Goal: Obtain resource: Download file/media

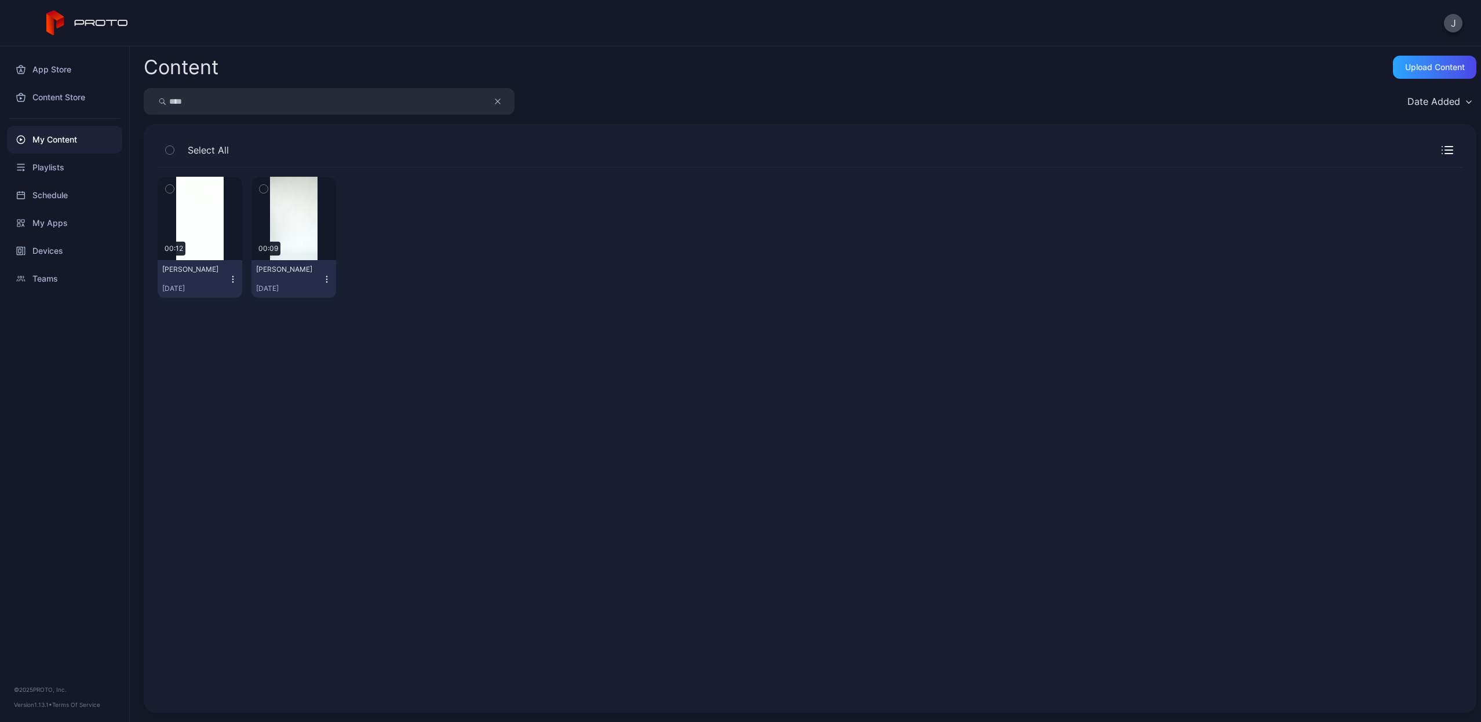
click at [231, 277] on icon "button" at bounding box center [232, 279] width 9 height 9
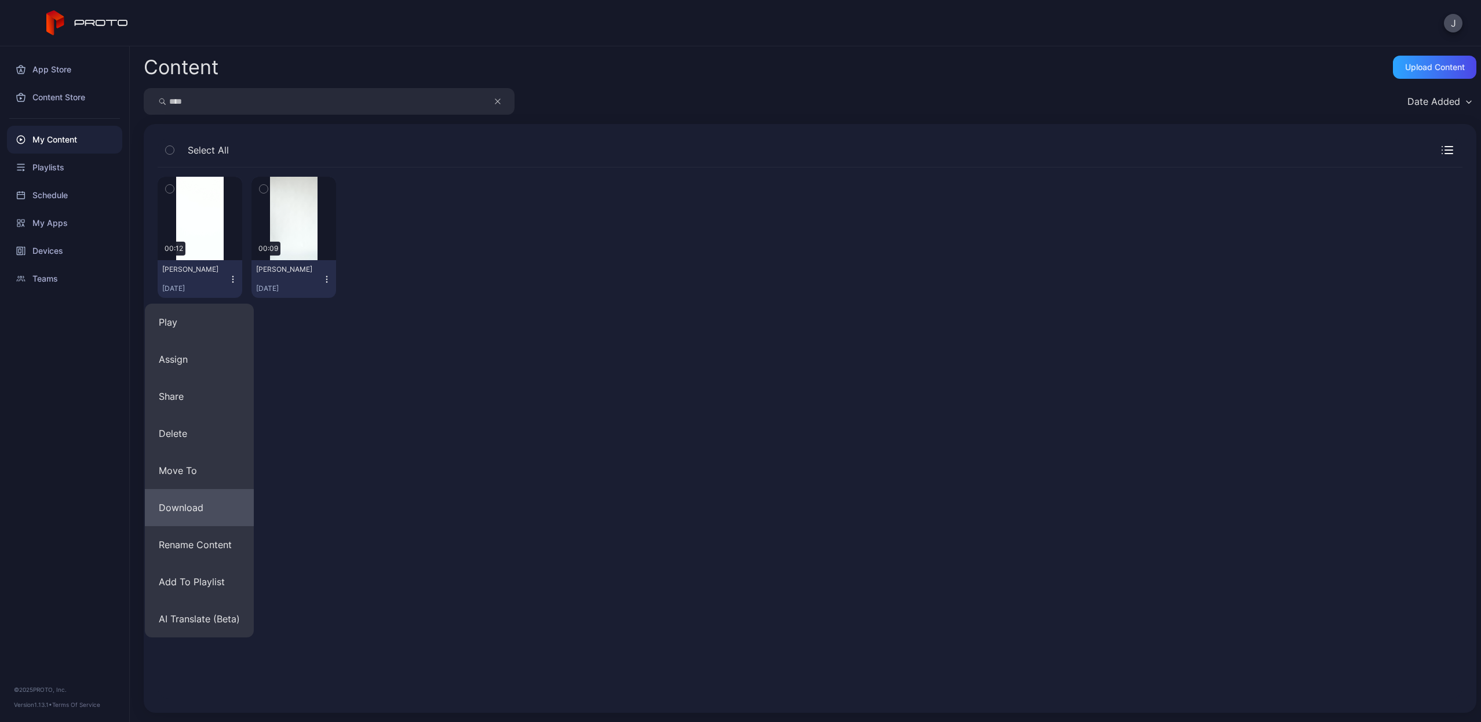
click at [198, 506] on button "Download" at bounding box center [199, 507] width 109 height 37
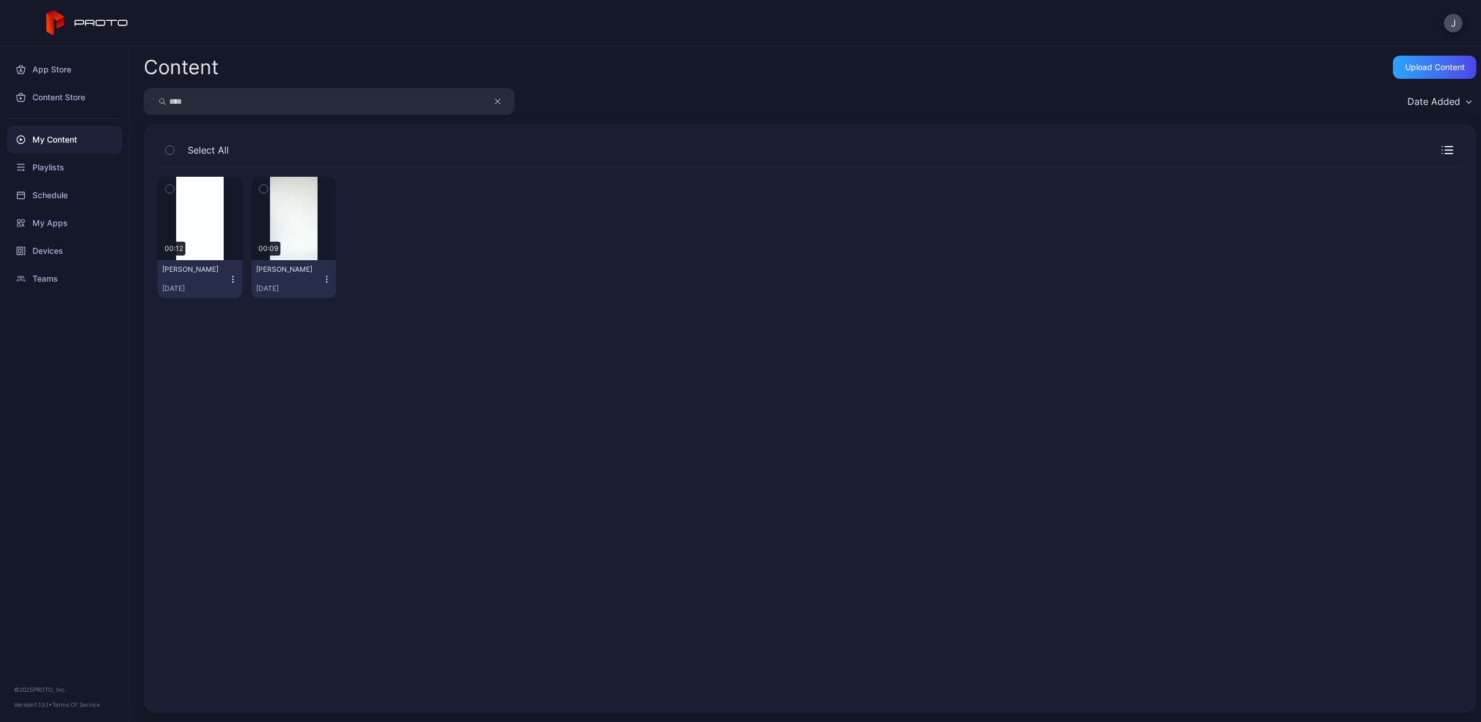
drag, startPoint x: 237, startPoint y: 109, endPoint x: 159, endPoint y: 85, distance: 81.9
click at [159, 85] on div "Content Upload Content **** Date Added Select All Preview 00:12 [PERSON_NAME] […" at bounding box center [805, 383] width 1351 height 675
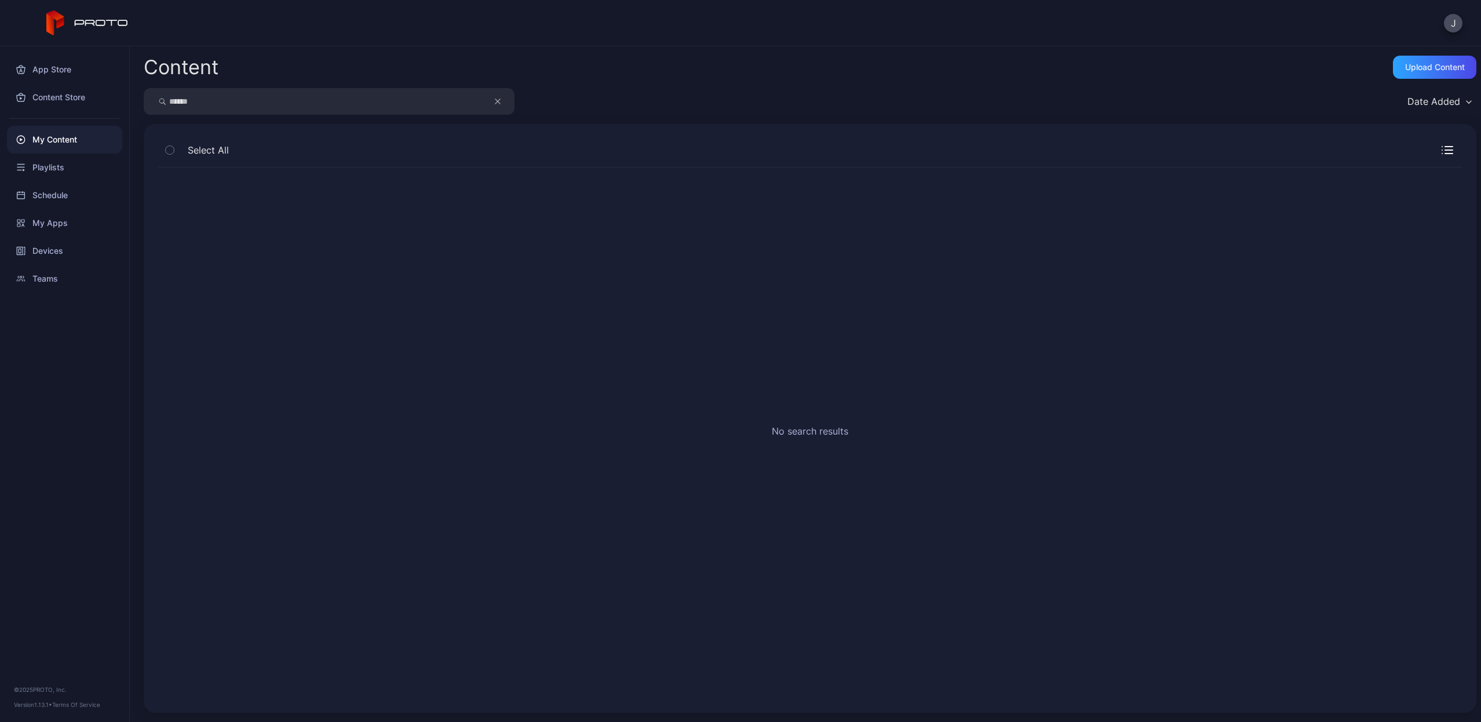
drag, startPoint x: 262, startPoint y: 103, endPoint x: 256, endPoint y: 17, distance: 86.5
click at [256, 17] on div "J App Store Content Store My Content Playlists Schedule My Apps Devices Teams ©…" at bounding box center [740, 361] width 1481 height 722
type input "******"
click at [229, 279] on icon "button" at bounding box center [232, 279] width 9 height 9
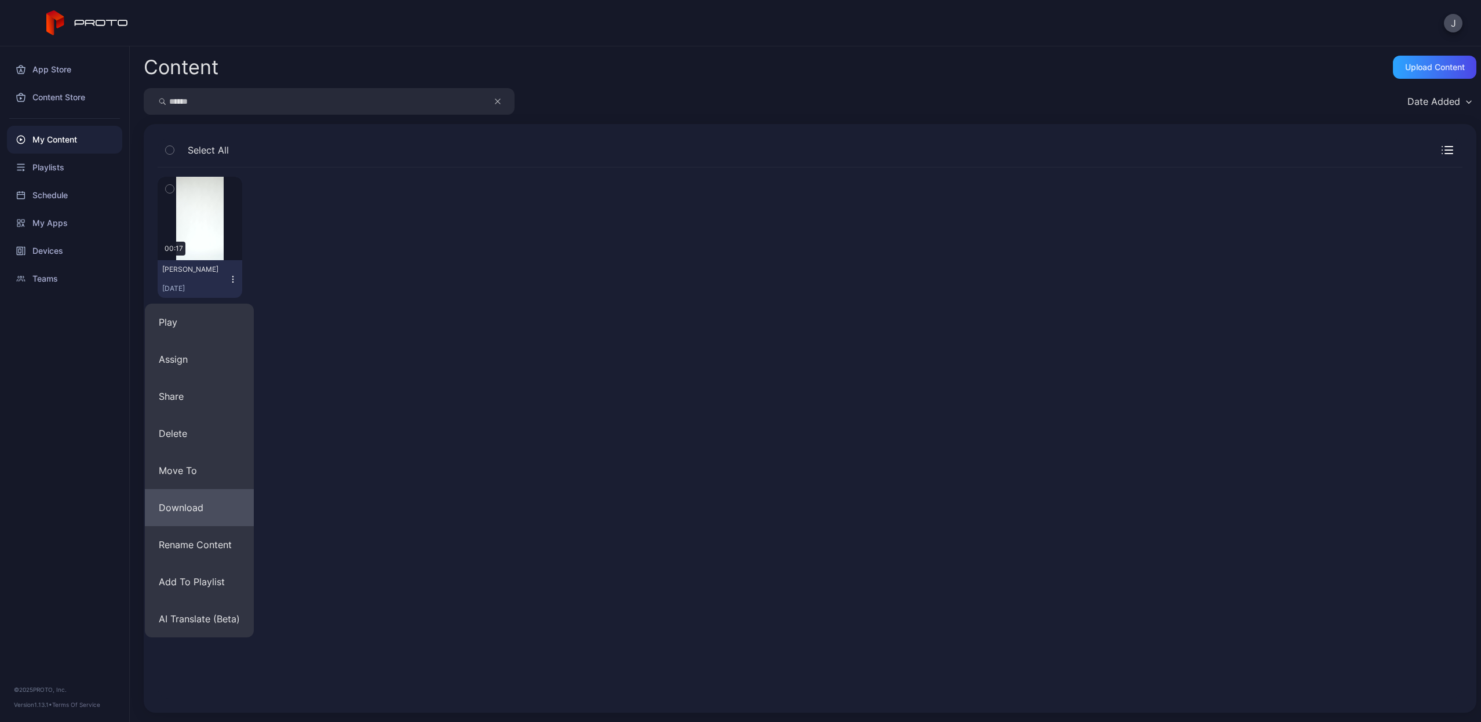
click at [201, 513] on button "Download" at bounding box center [199, 507] width 109 height 37
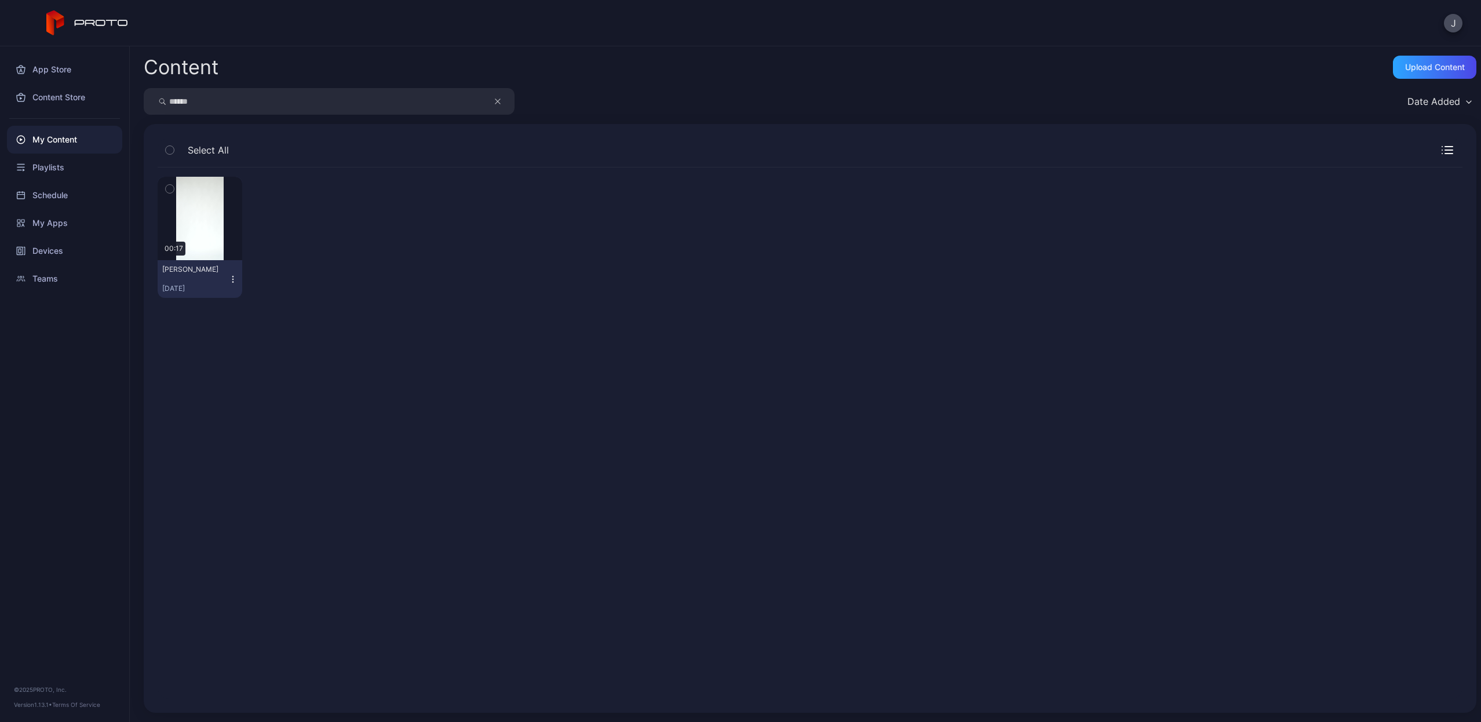
click at [497, 104] on icon "button" at bounding box center [498, 101] width 6 height 14
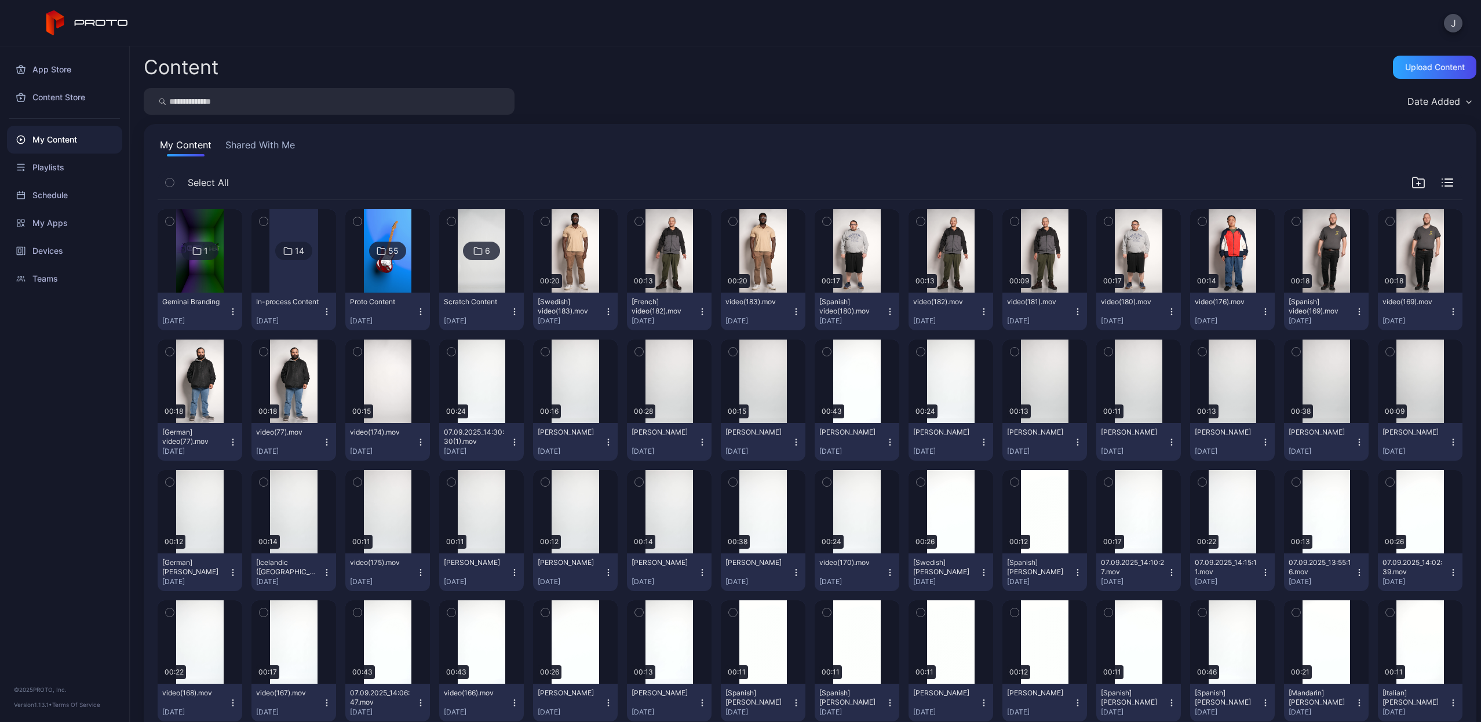
click at [467, 103] on input "search" at bounding box center [329, 101] width 371 height 27
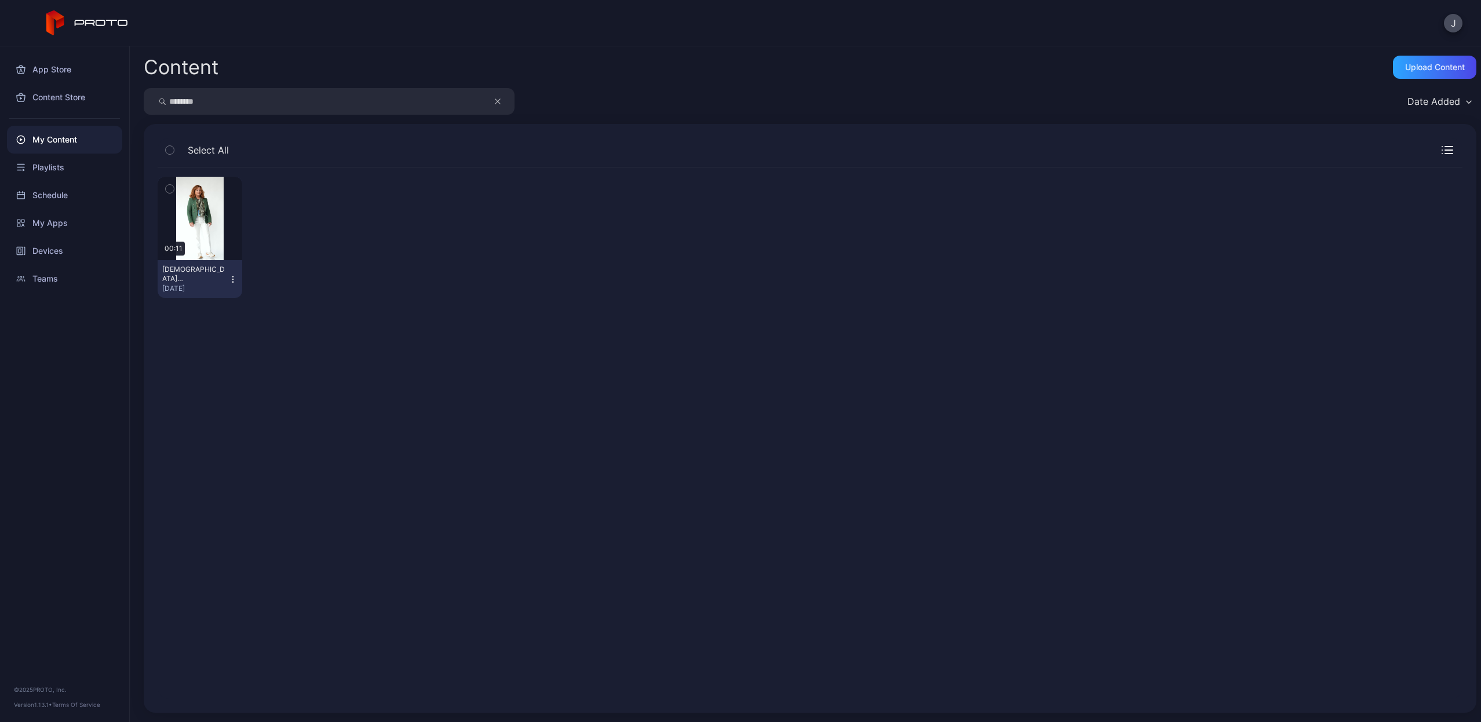
click at [225, 276] on div "[DEMOGRAPHIC_DATA][PERSON_NAME] [DATE]" at bounding box center [195, 279] width 66 height 28
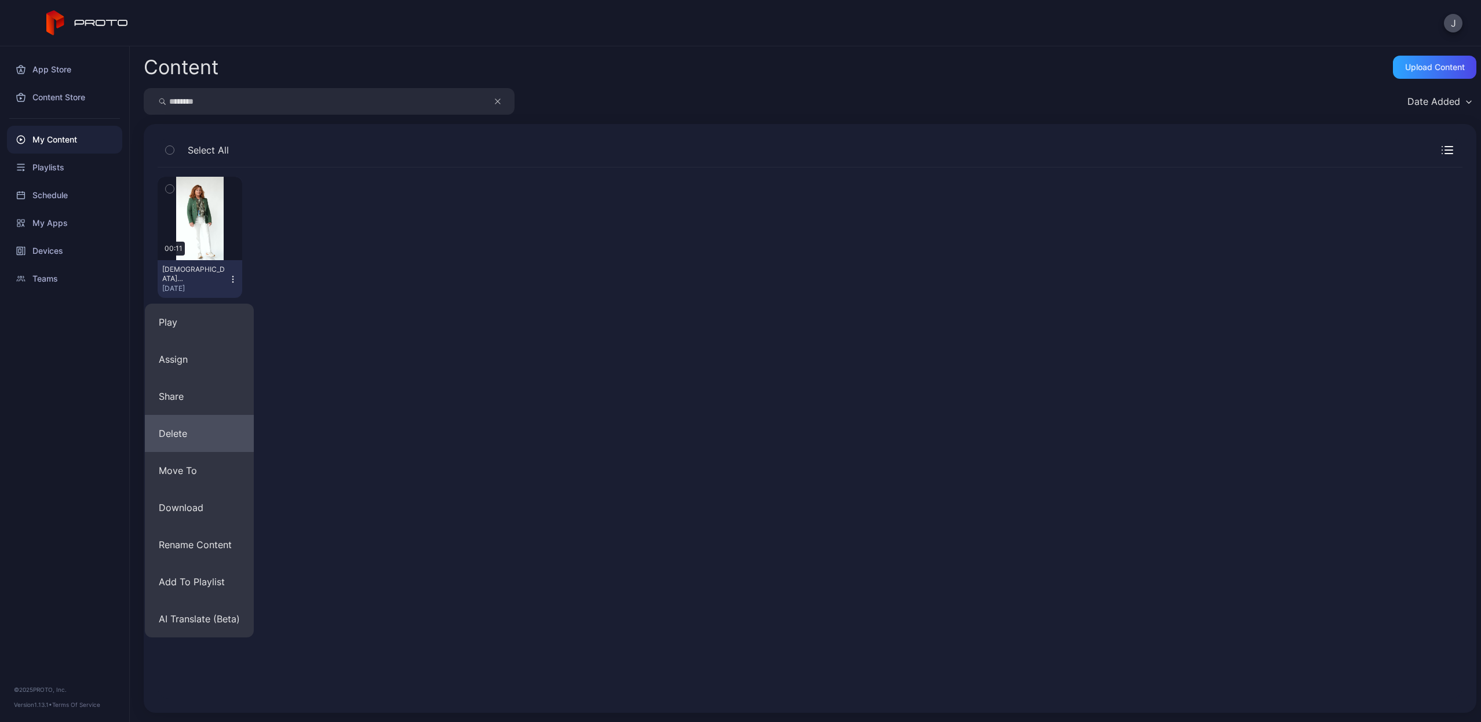
click at [197, 440] on button "Delete" at bounding box center [199, 433] width 109 height 37
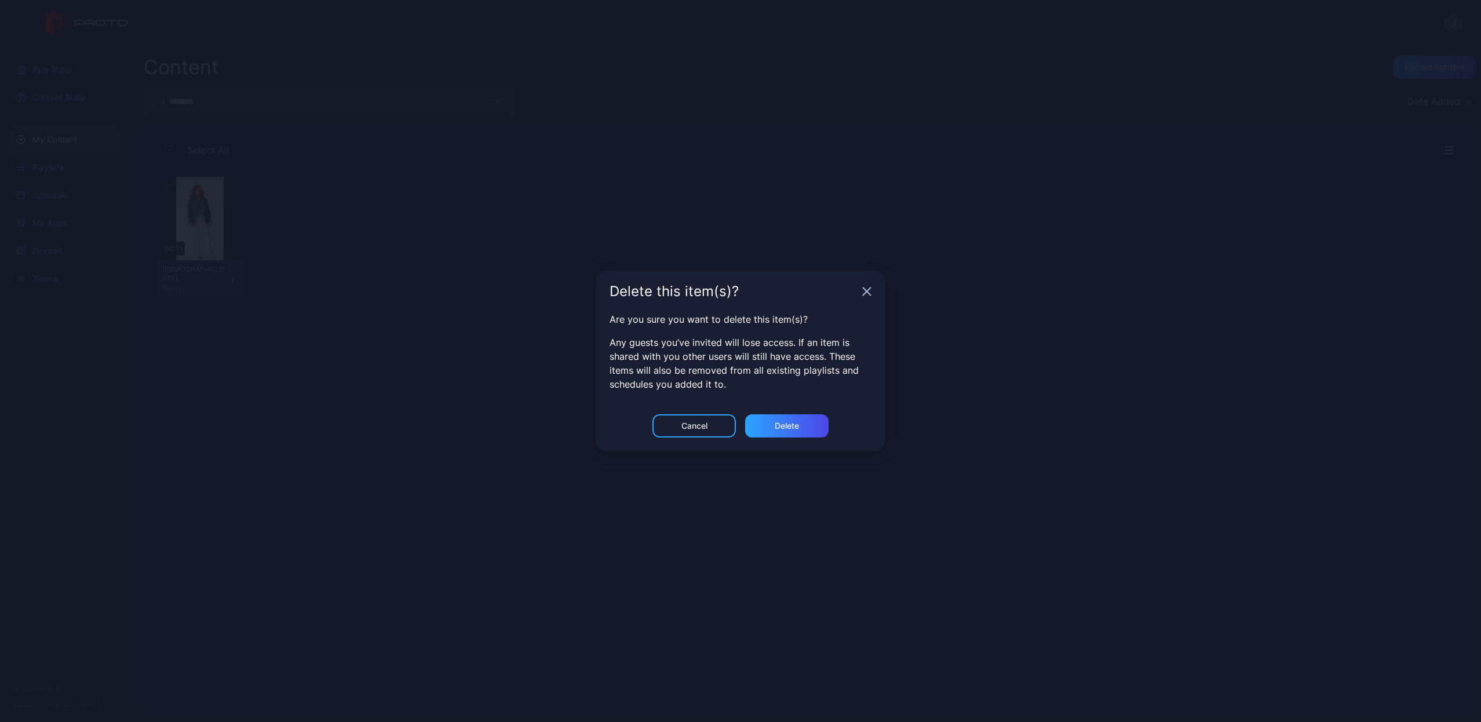
click at [698, 423] on div "Cancel" at bounding box center [694, 425] width 26 height 9
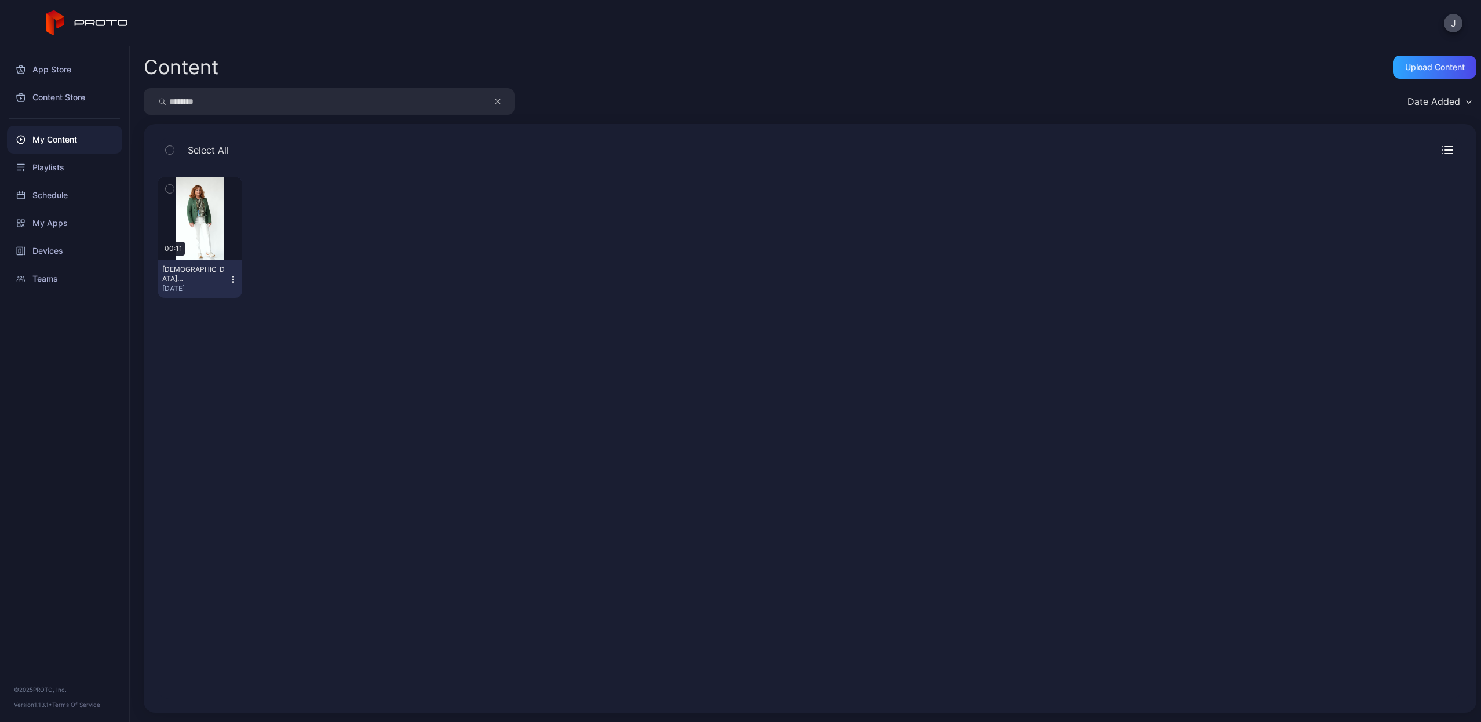
click at [232, 282] on icon "button" at bounding box center [232, 282] width 1 height 1
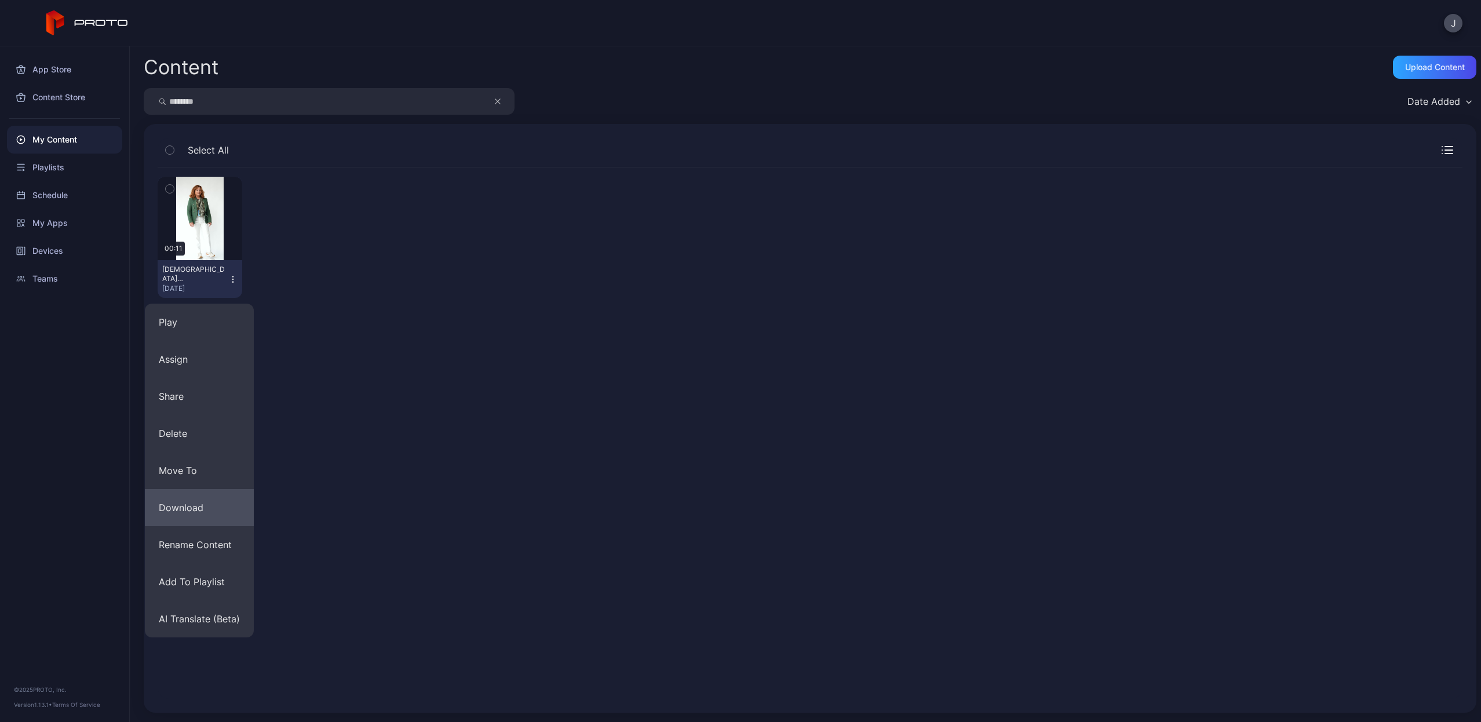
click at [222, 499] on button "Download" at bounding box center [199, 507] width 109 height 37
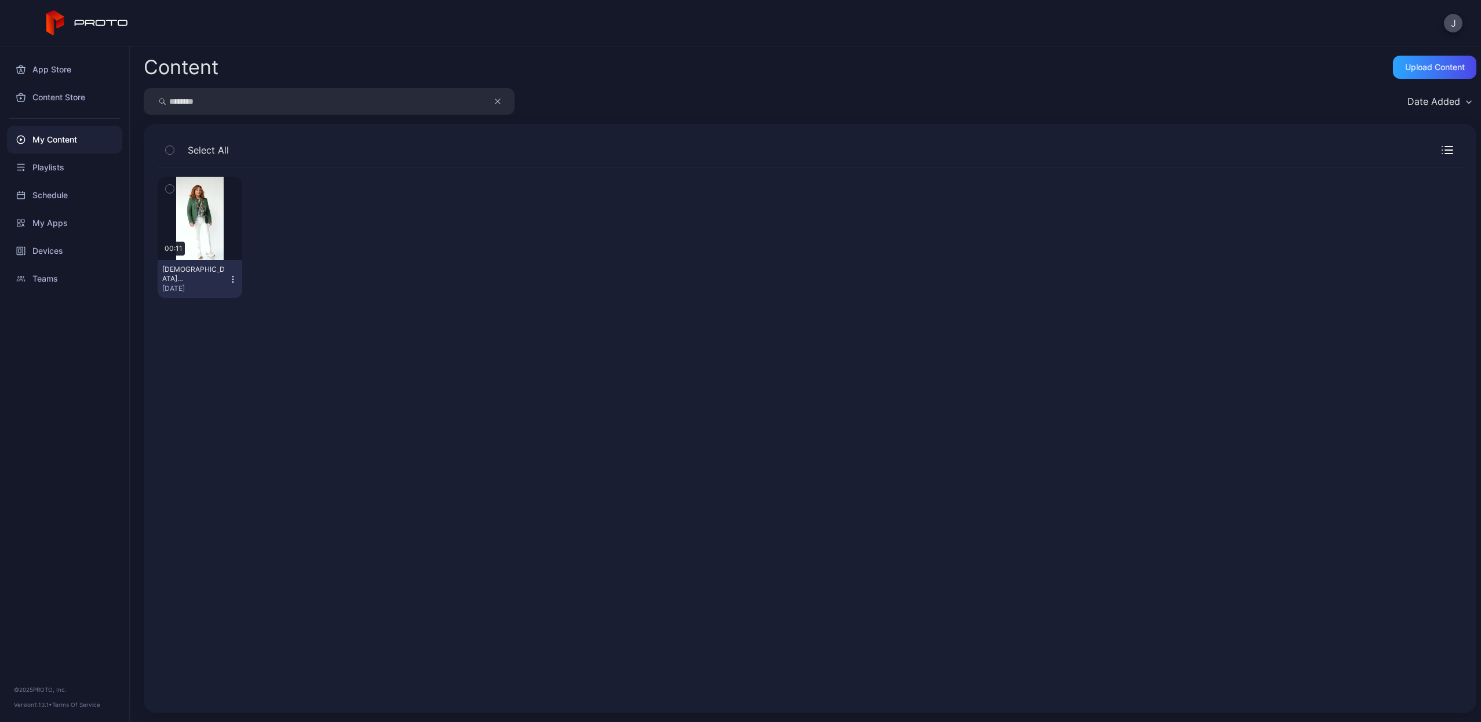
drag, startPoint x: 368, startPoint y: 105, endPoint x: 366, endPoint y: 53, distance: 52.2
click at [366, 56] on div "Content Upload Content ******** Date Added Select All Preview 00:11 [PERSON_NAM…" at bounding box center [805, 383] width 1351 height 675
type input "****"
click at [195, 226] on div "Preview" at bounding box center [199, 218] width 37 height 19
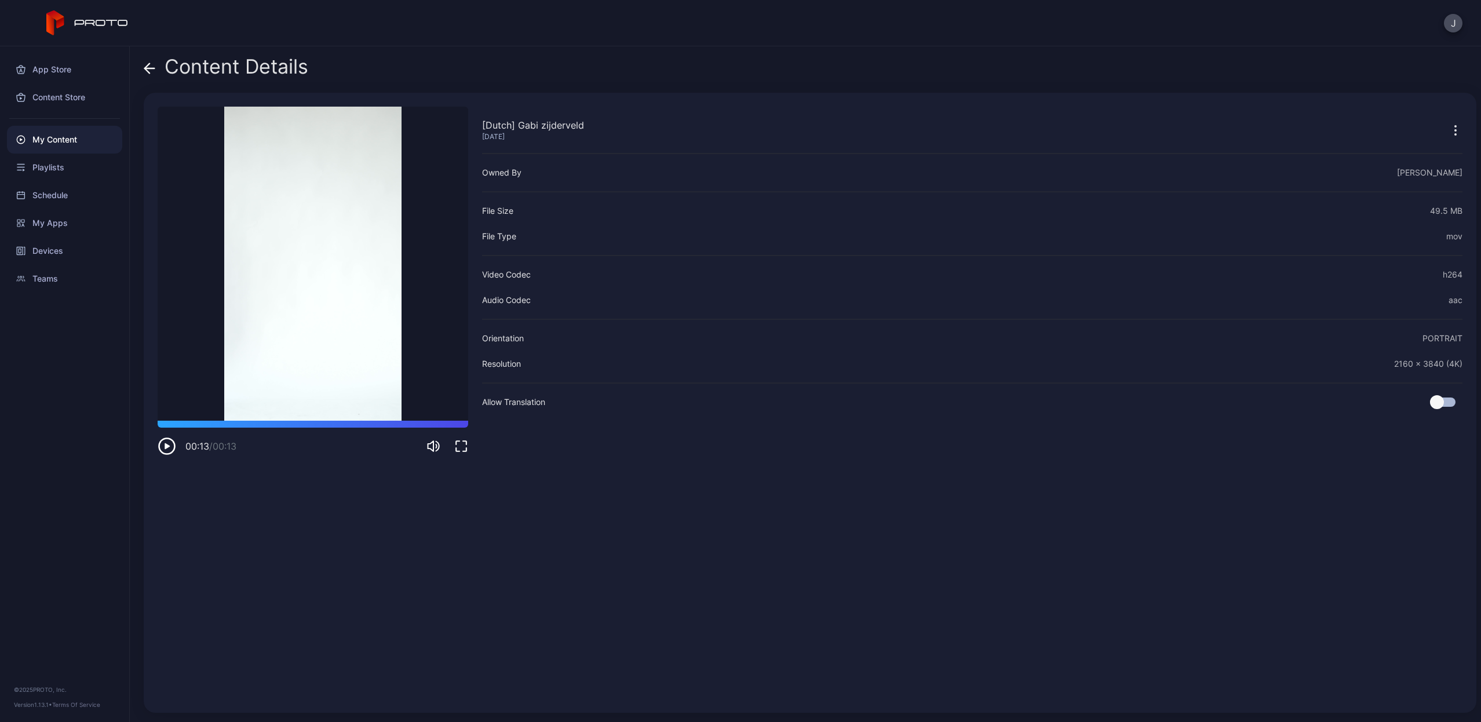
click at [153, 71] on icon at bounding box center [150, 69] width 12 height 12
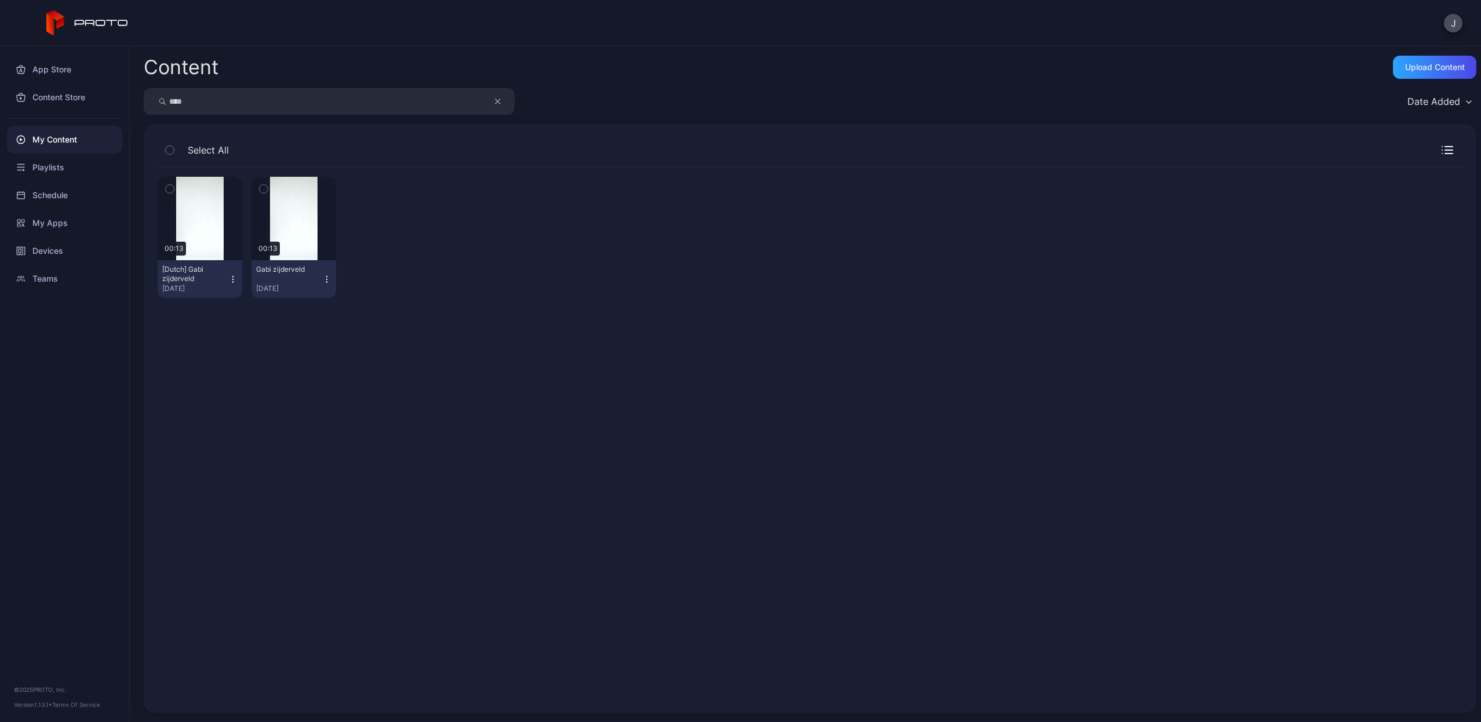
click at [232, 282] on icon "button" at bounding box center [232, 282] width 1 height 1
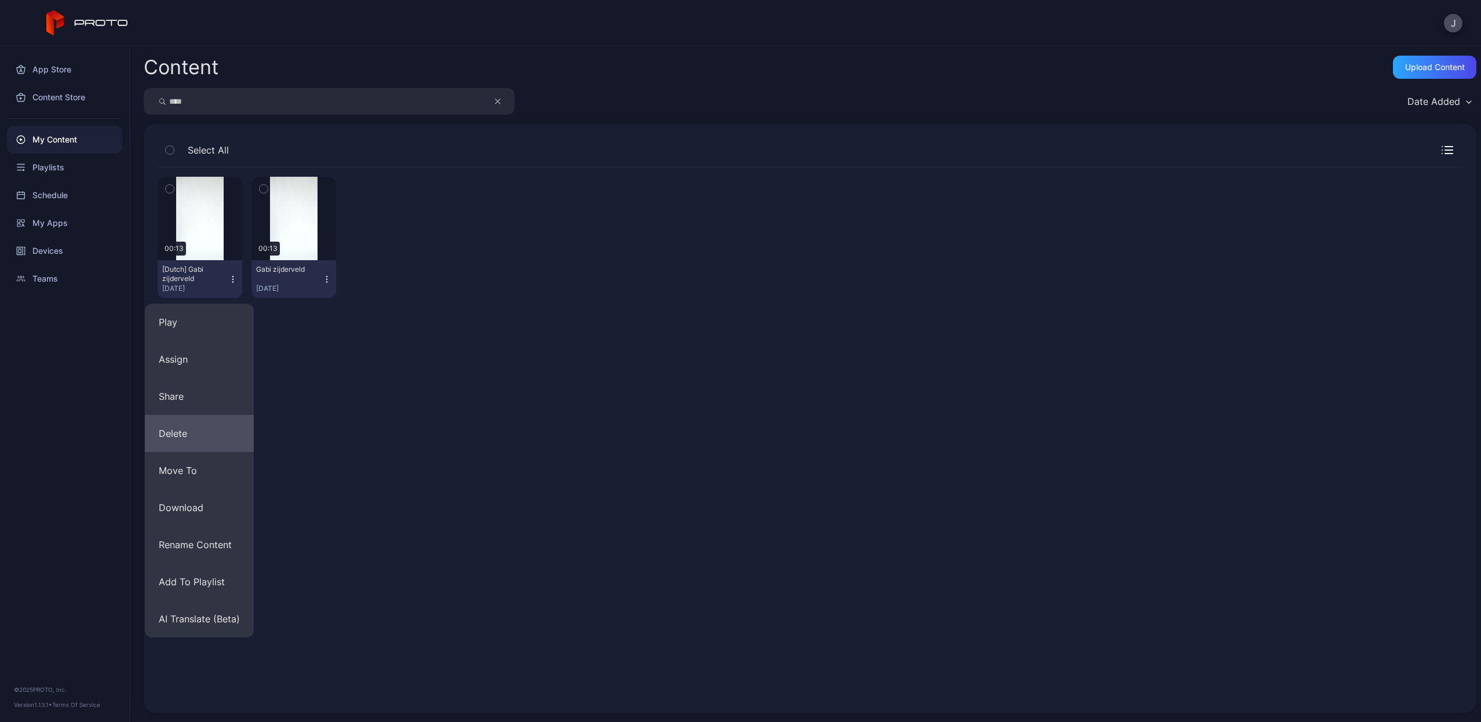
click at [198, 431] on button "Delete" at bounding box center [199, 433] width 109 height 37
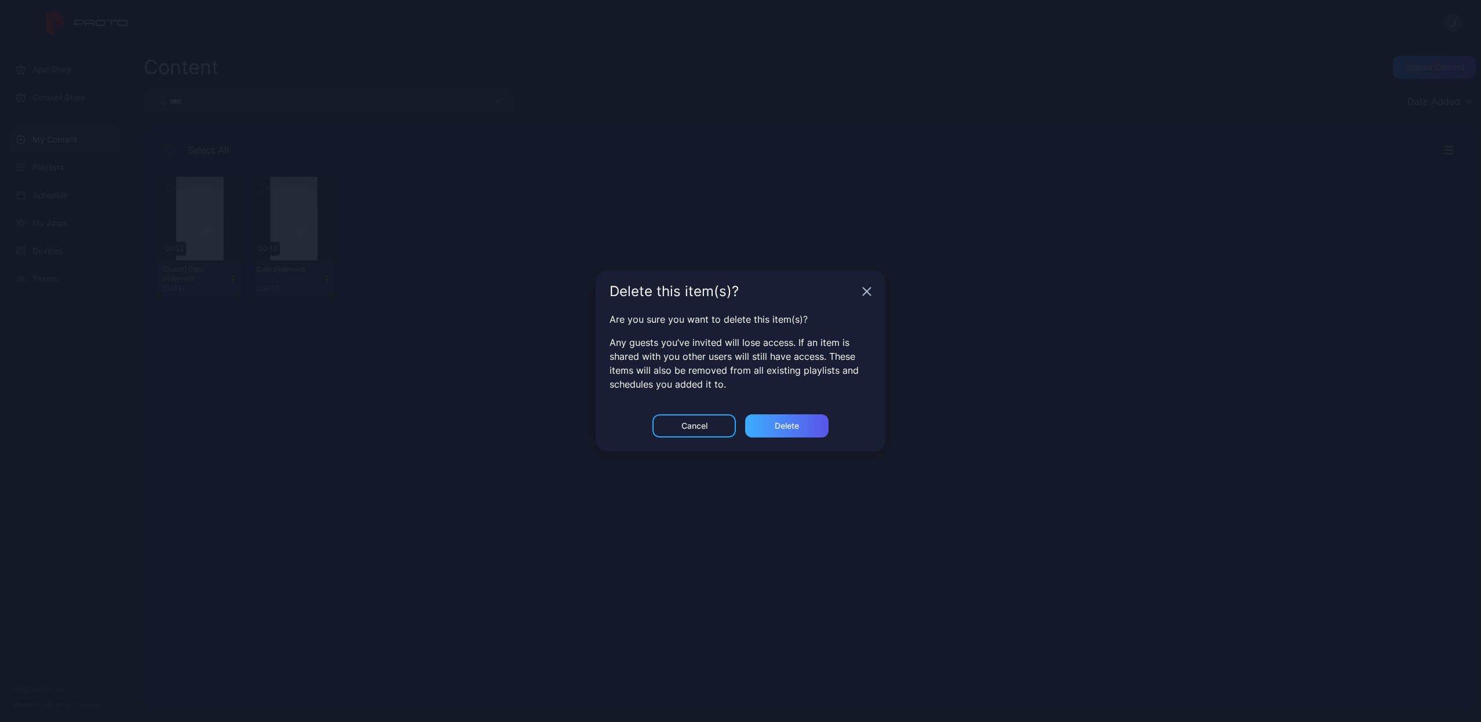
click at [756, 424] on div "Delete" at bounding box center [786, 425] width 83 height 23
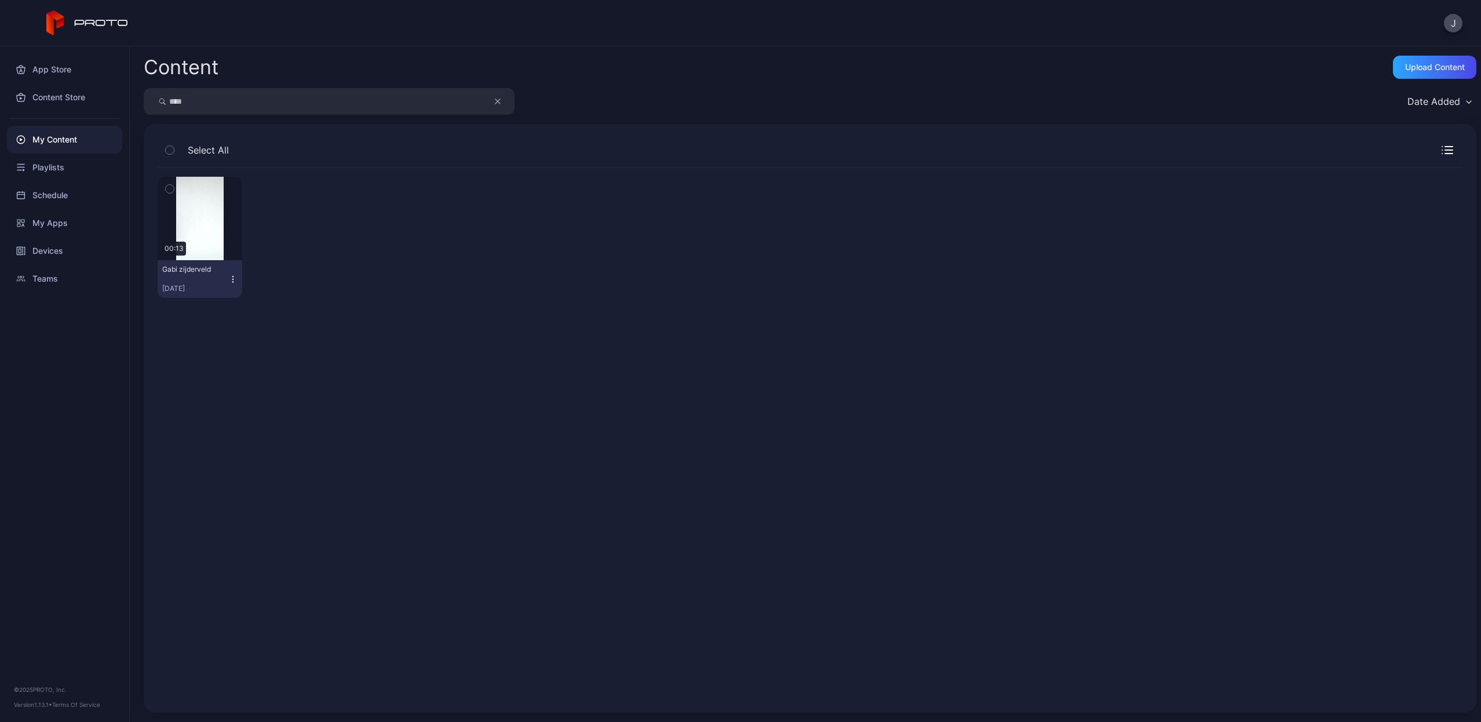
click at [232, 276] on icon "button" at bounding box center [232, 276] width 1 height 1
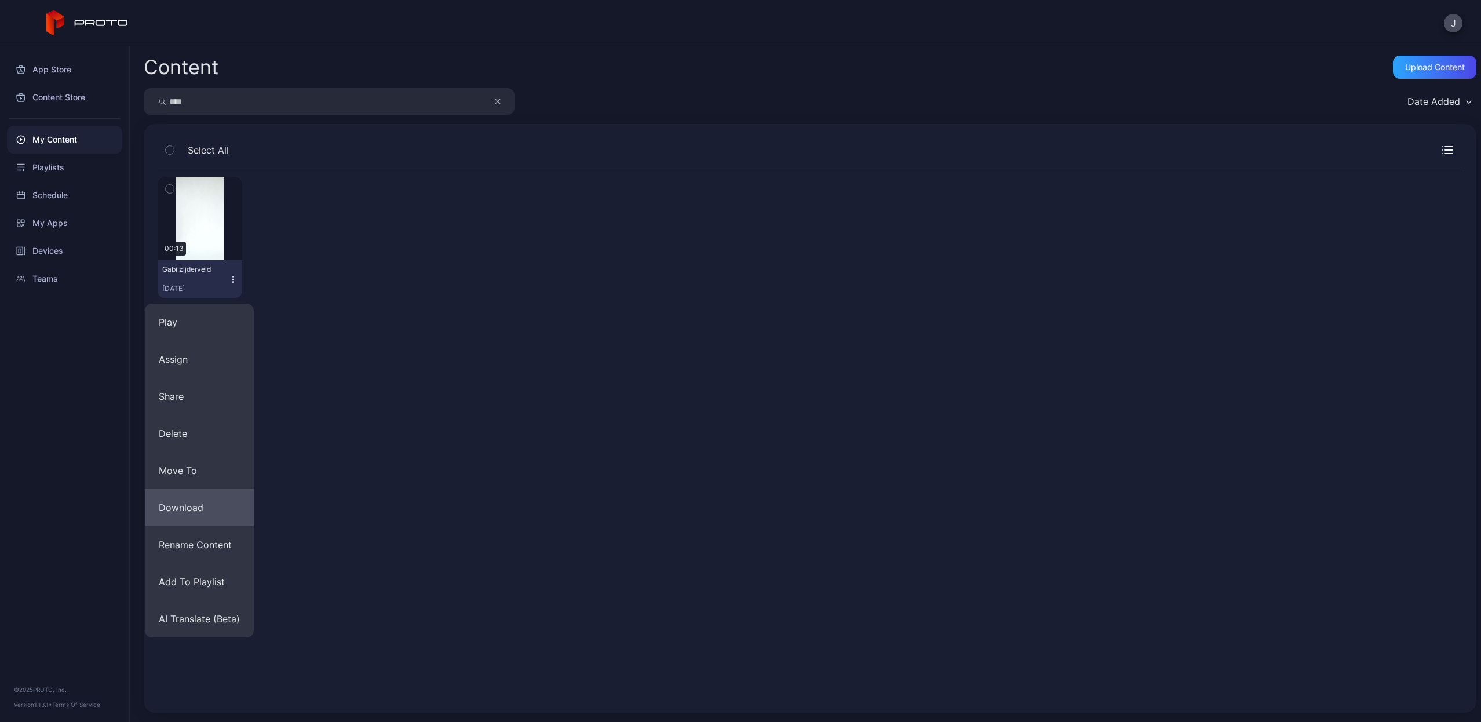
click at [199, 516] on button "Download" at bounding box center [199, 507] width 109 height 37
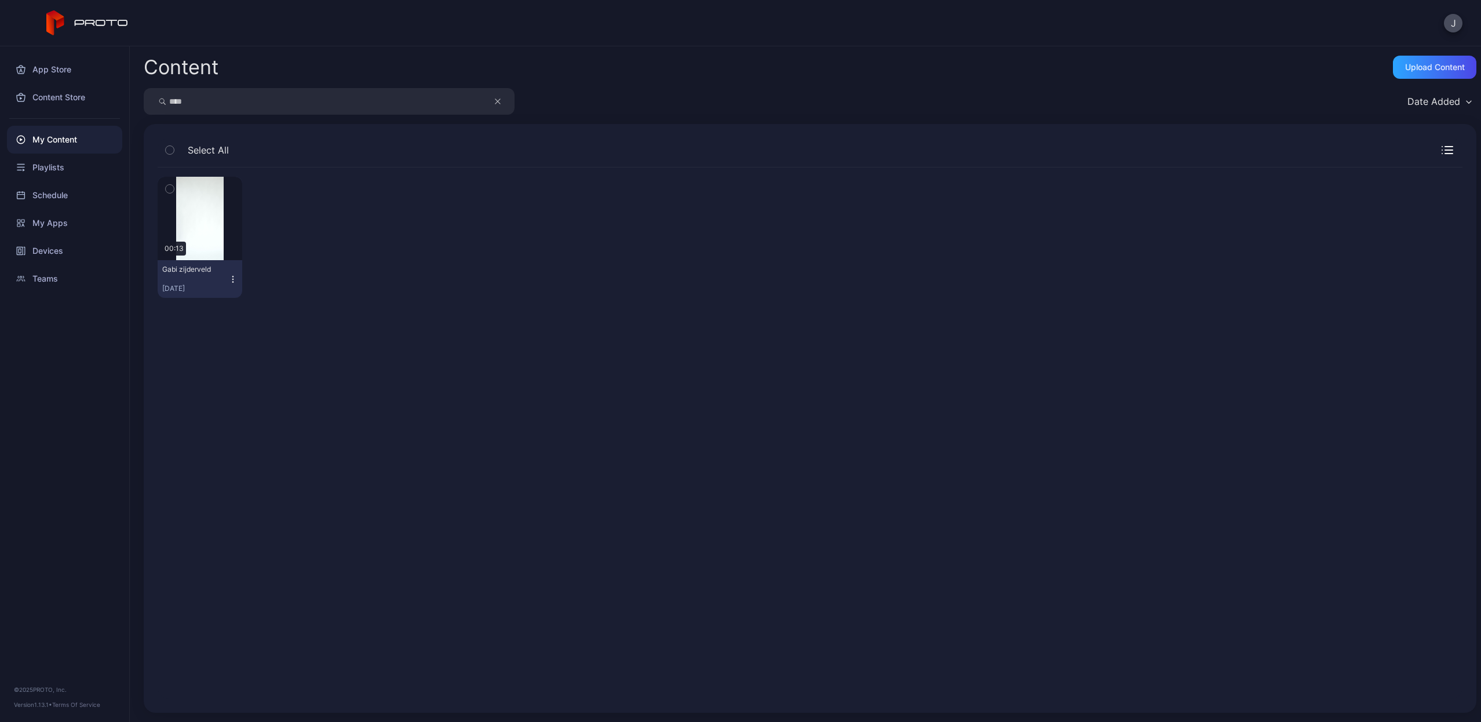
click at [500, 103] on icon "button" at bounding box center [498, 101] width 6 height 14
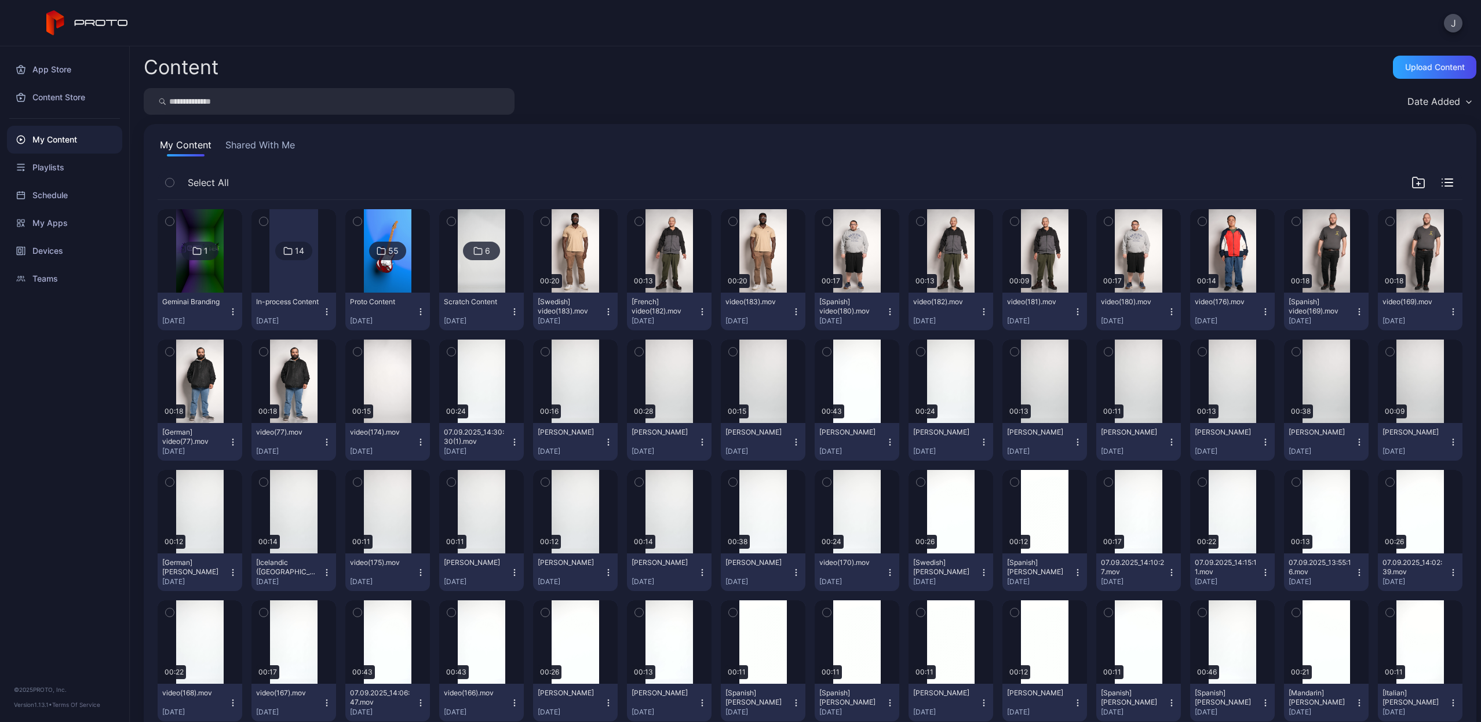
click at [484, 104] on input "search" at bounding box center [329, 101] width 371 height 27
type input "****"
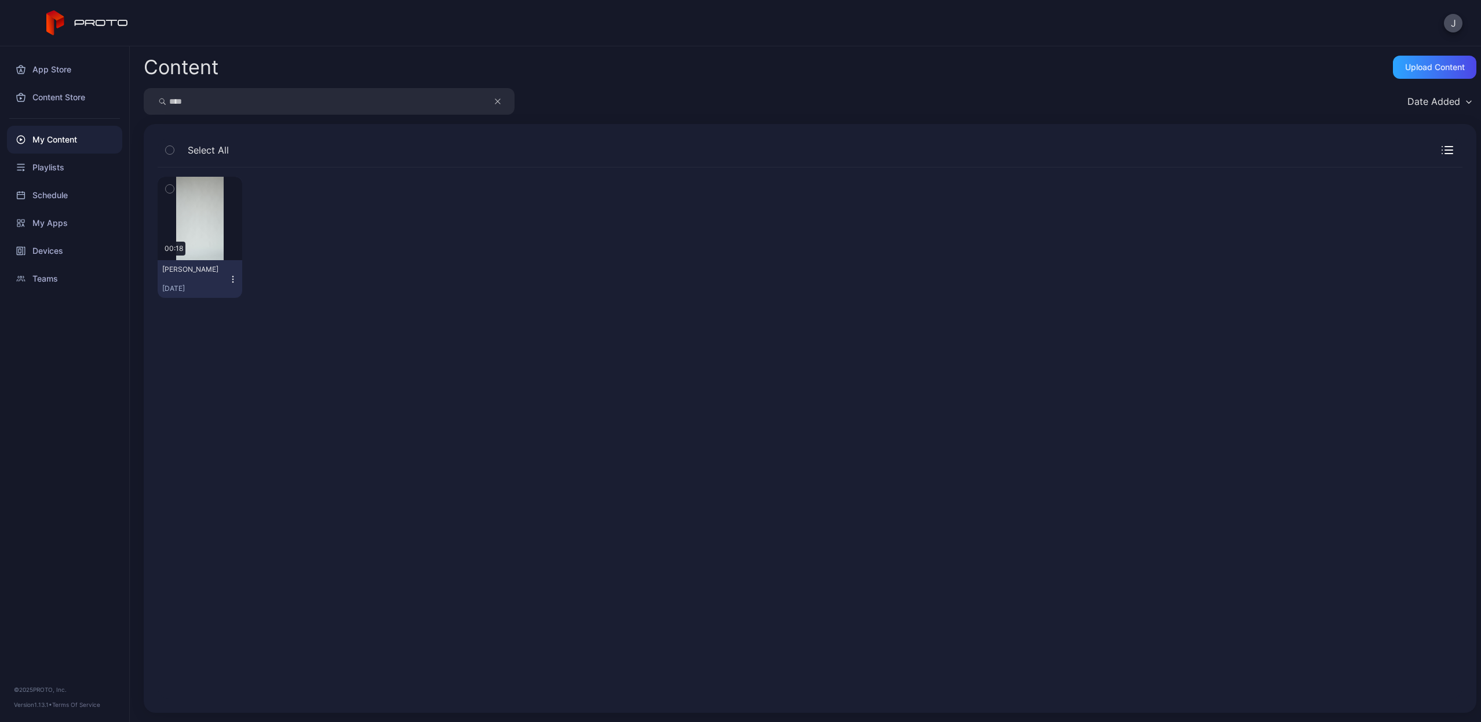
click at [232, 277] on icon "button" at bounding box center [232, 279] width 9 height 9
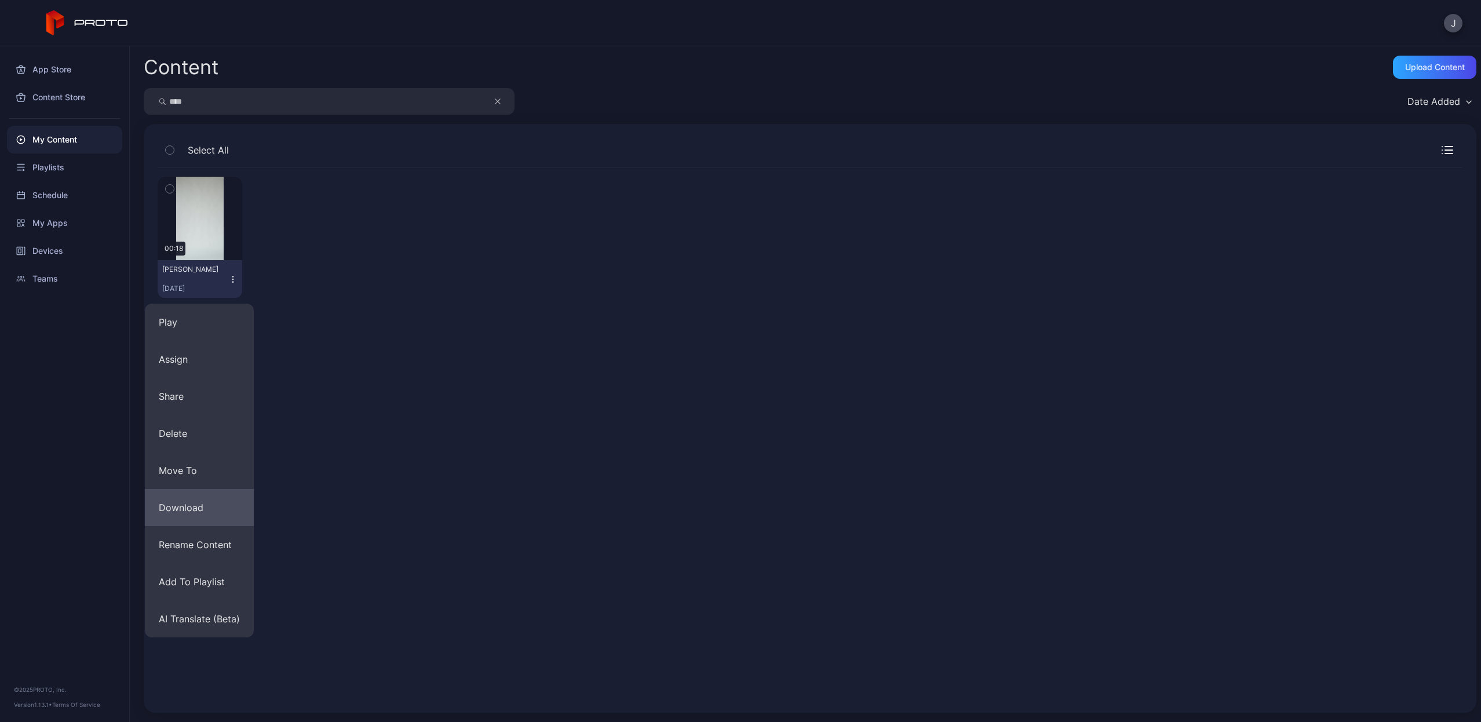
click at [167, 505] on button "Download" at bounding box center [199, 507] width 109 height 37
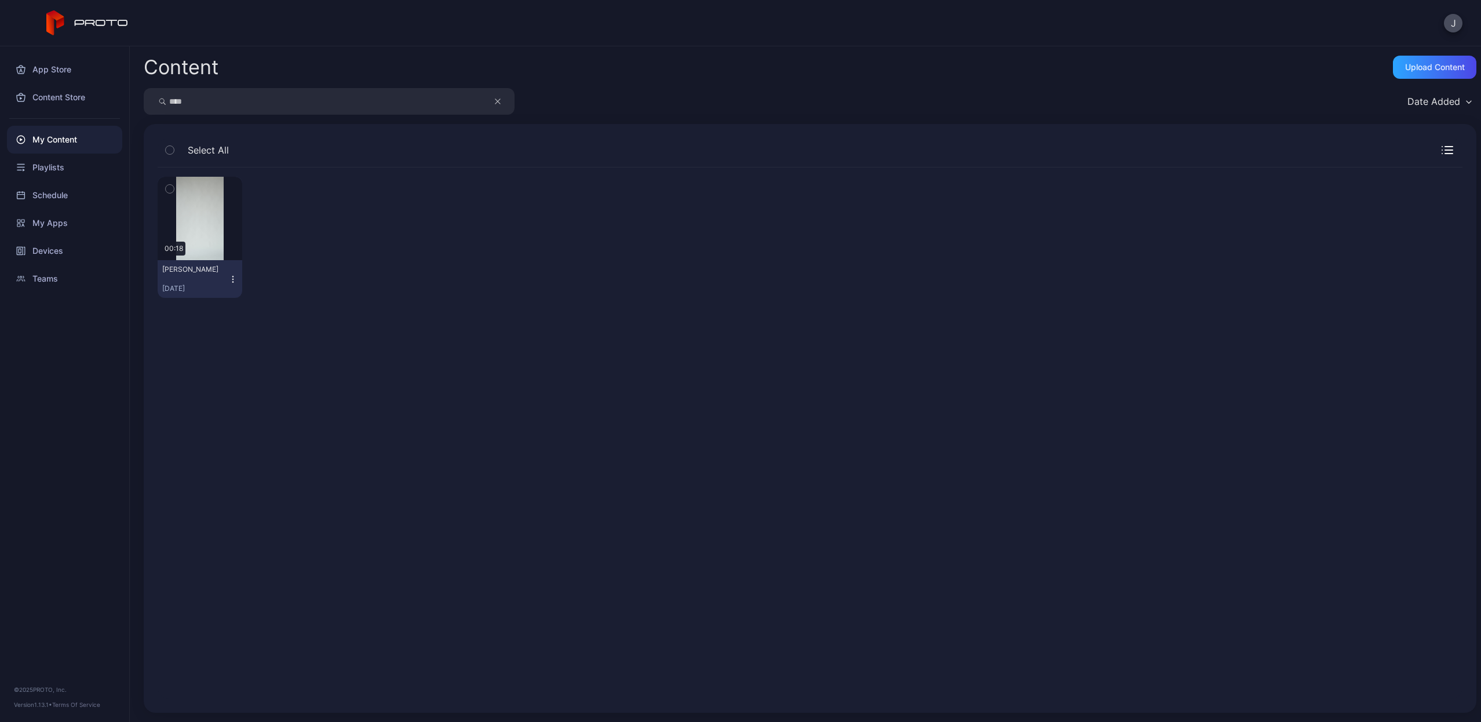
click at [501, 103] on button "button" at bounding box center [503, 101] width 22 height 27
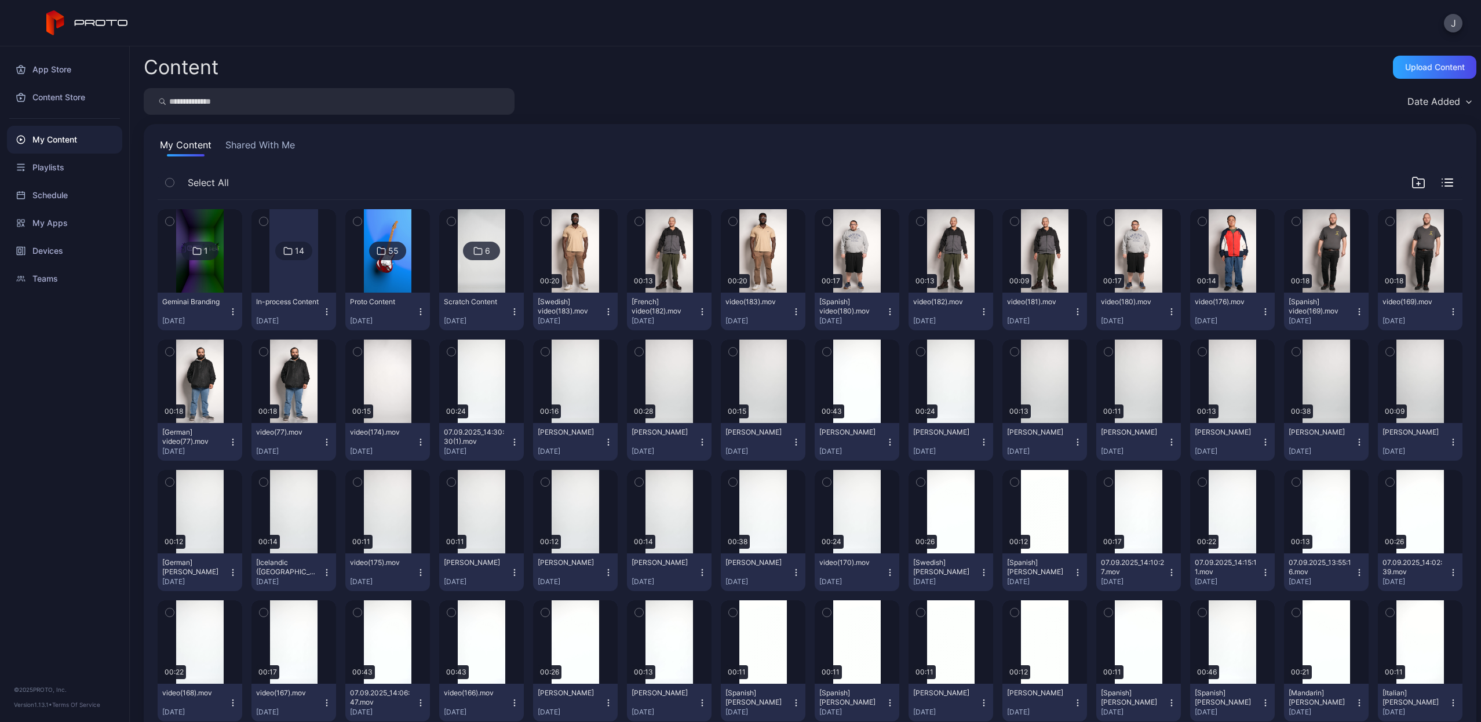
click at [474, 103] on input "search" at bounding box center [329, 101] width 371 height 27
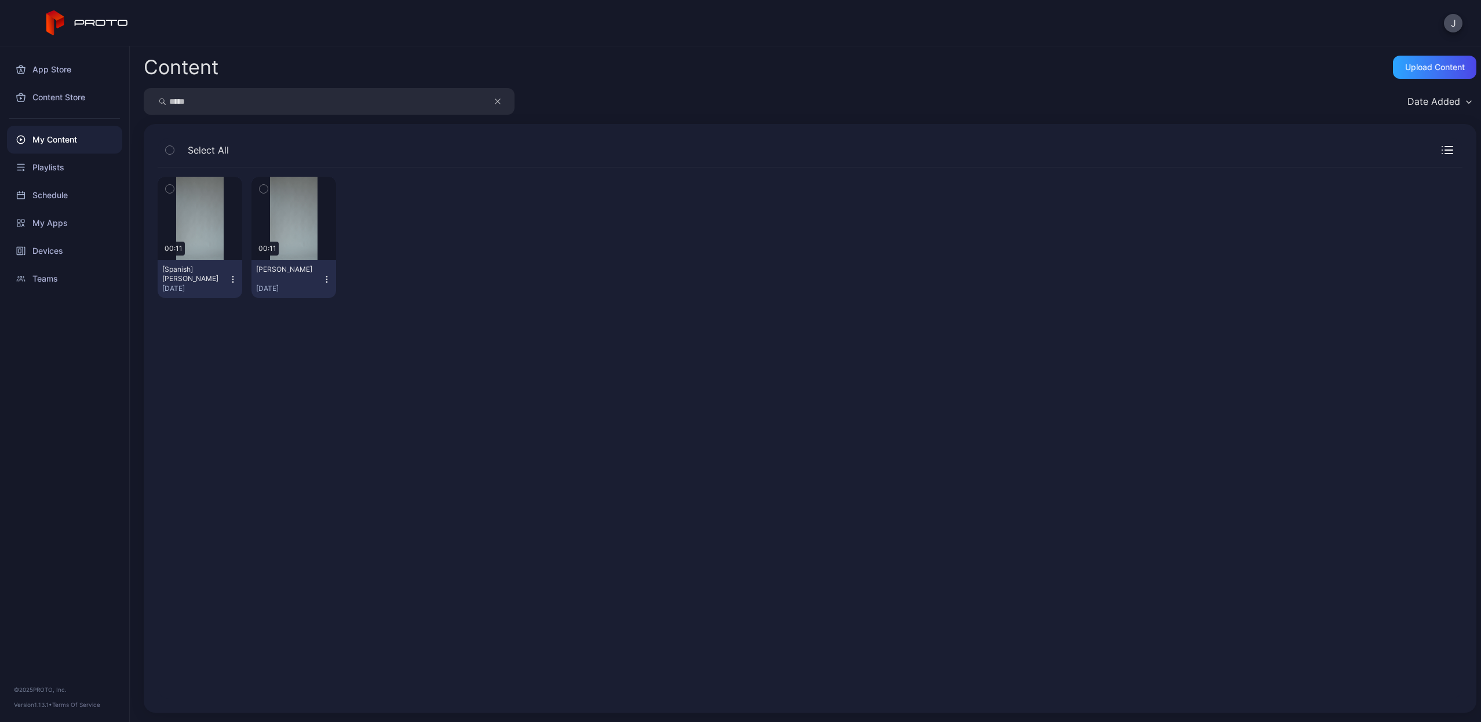
type input "*****"
drag, startPoint x: 474, startPoint y: 103, endPoint x: 302, endPoint y: 220, distance: 208.5
click at [302, 220] on div "Preview" at bounding box center [293, 218] width 85 height 83
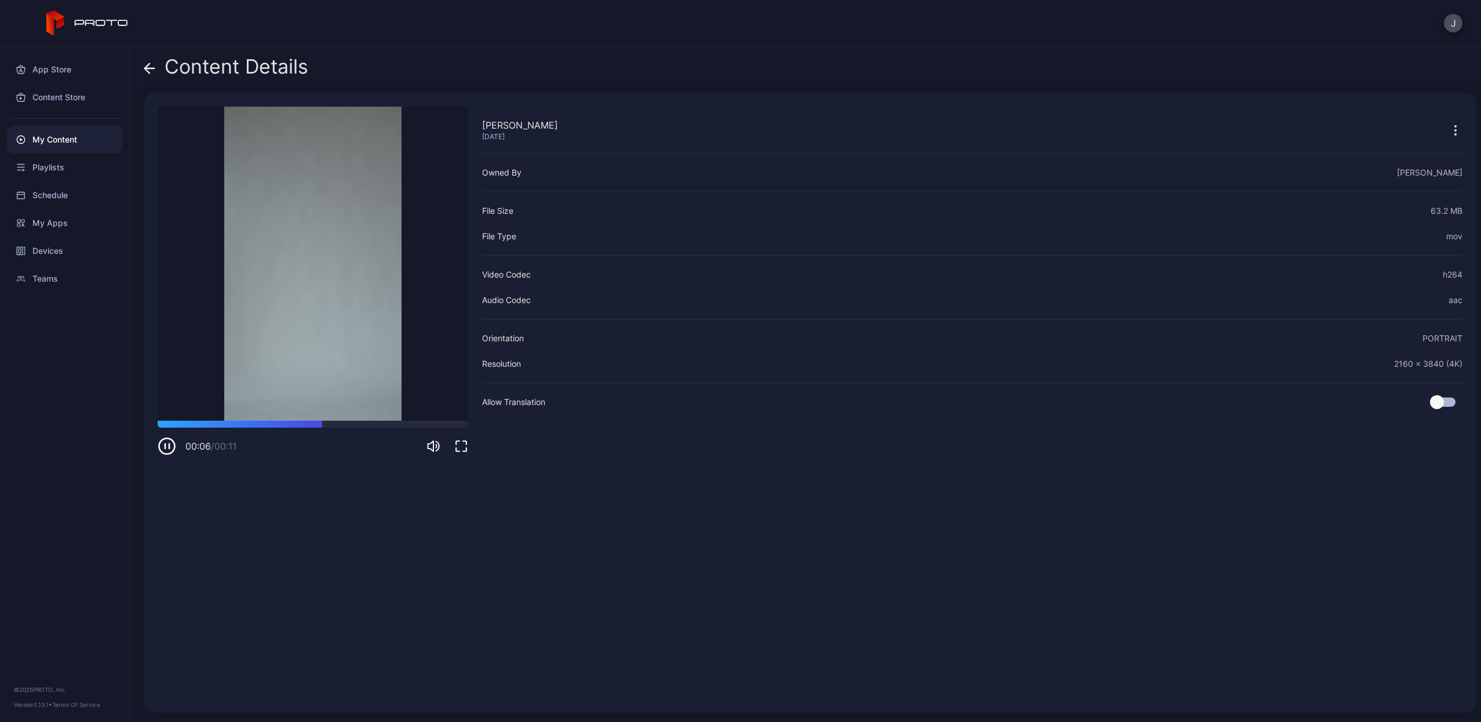
click at [168, 446] on icon "button" at bounding box center [167, 446] width 19 height 19
click at [150, 70] on icon at bounding box center [150, 69] width 12 height 12
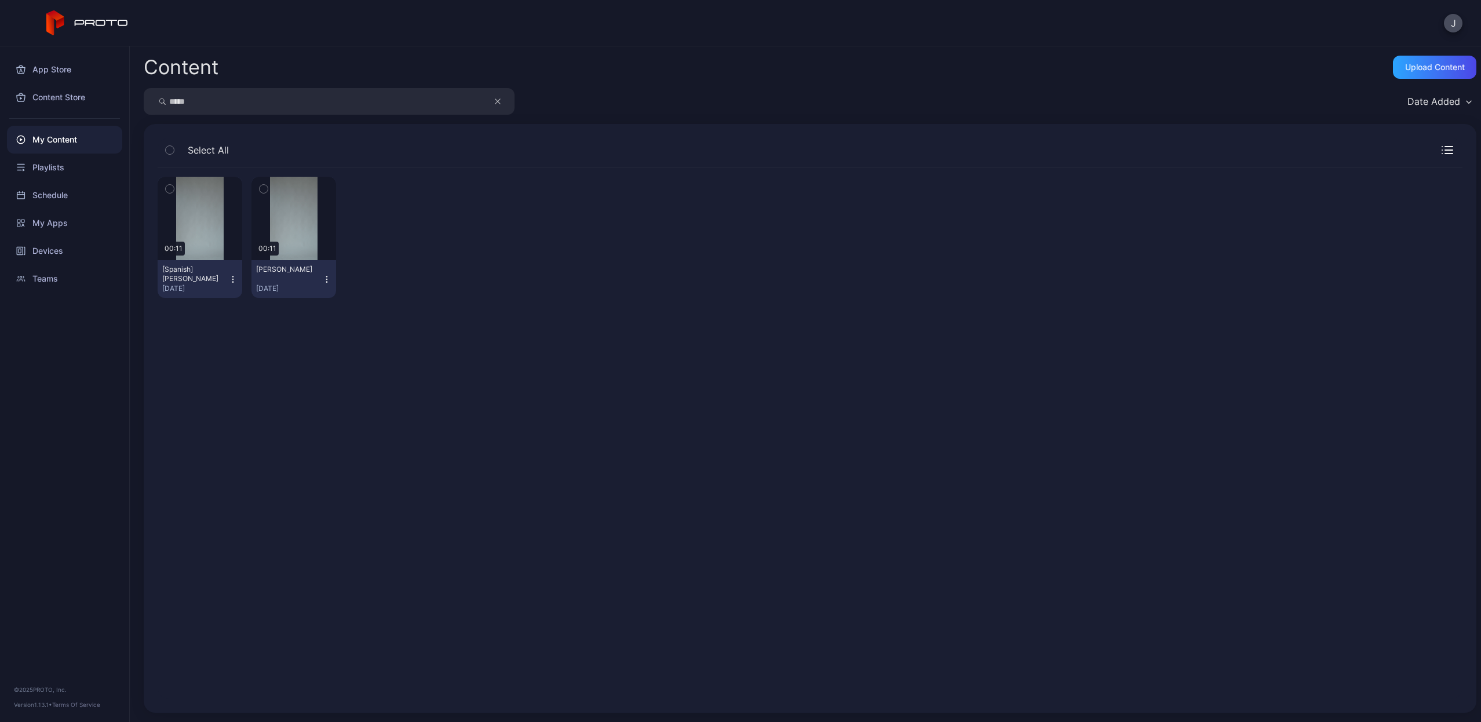
click at [229, 276] on icon "button" at bounding box center [232, 279] width 9 height 9
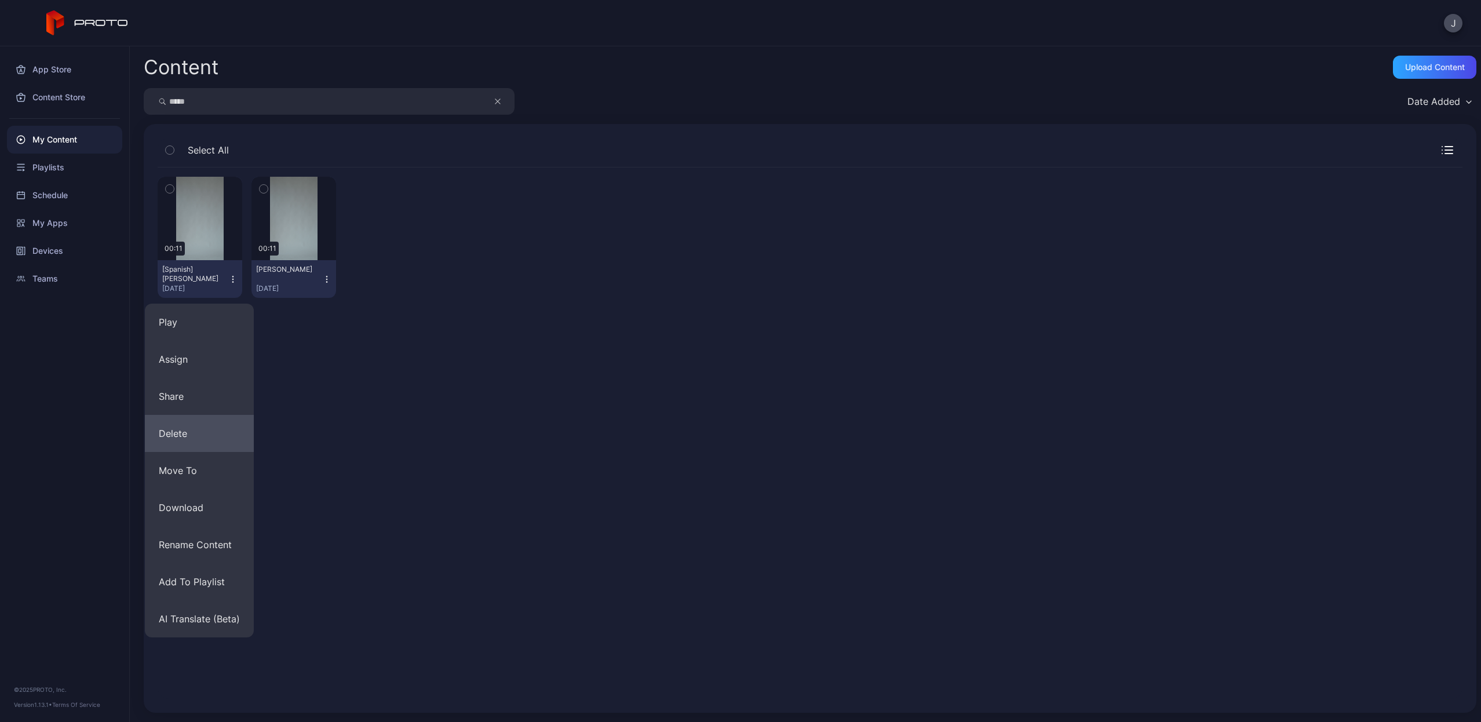
click at [206, 427] on button "Delete" at bounding box center [199, 433] width 109 height 37
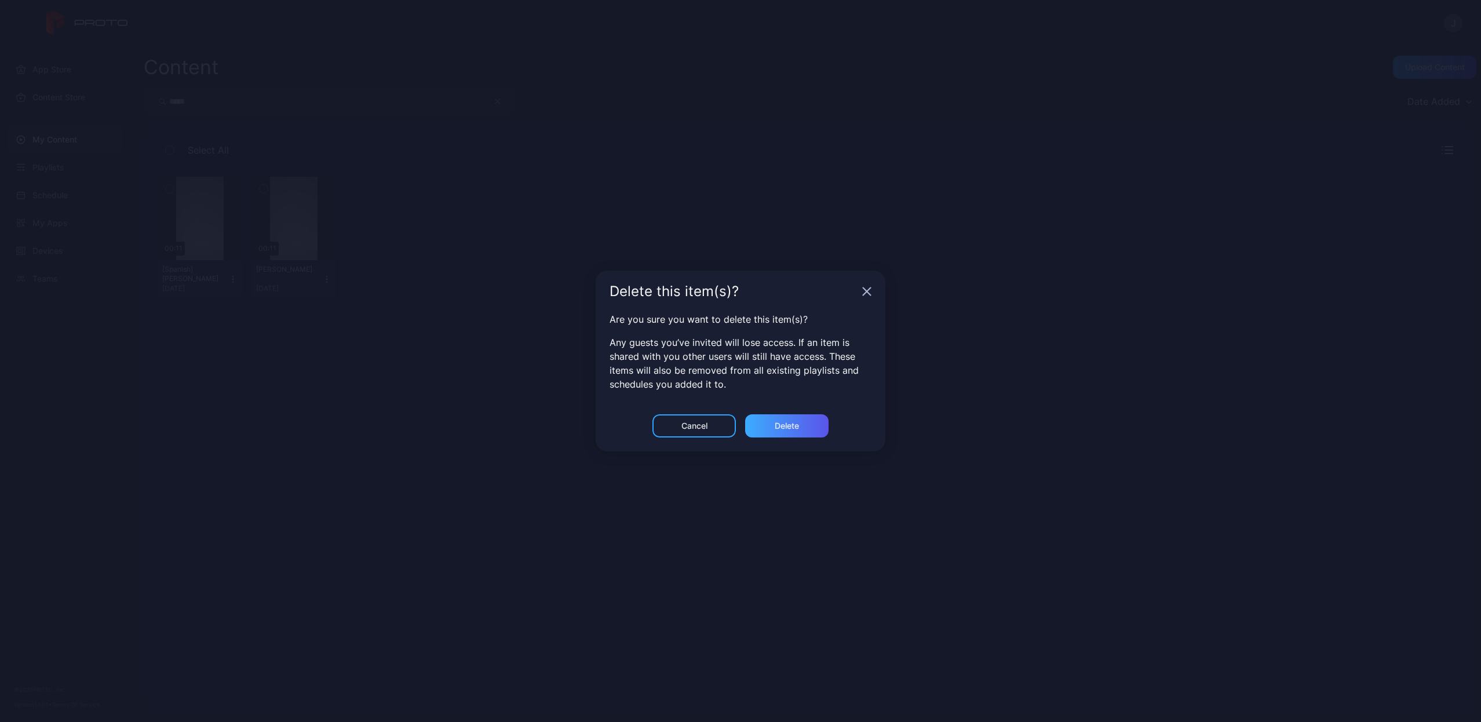
click at [773, 421] on div "Delete" at bounding box center [786, 425] width 83 height 23
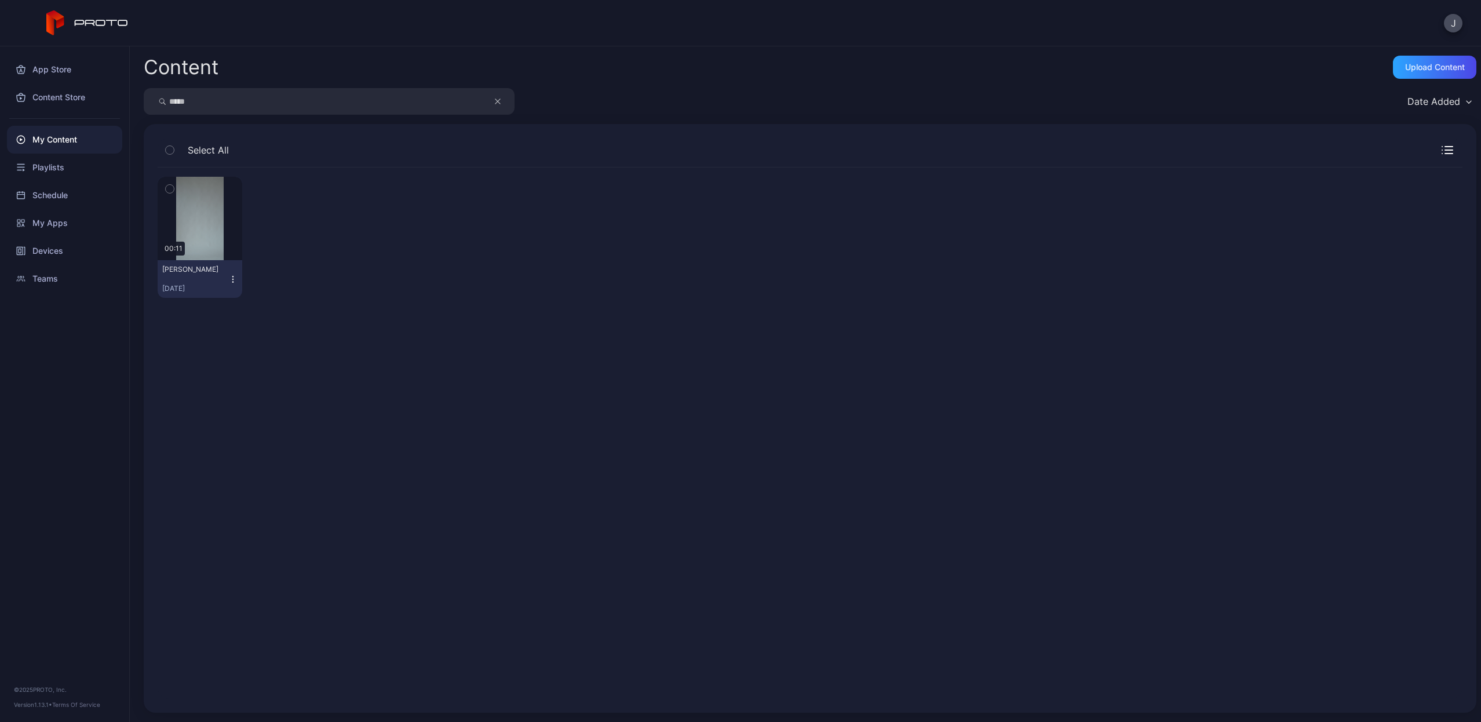
click at [228, 277] on icon "button" at bounding box center [232, 279] width 9 height 9
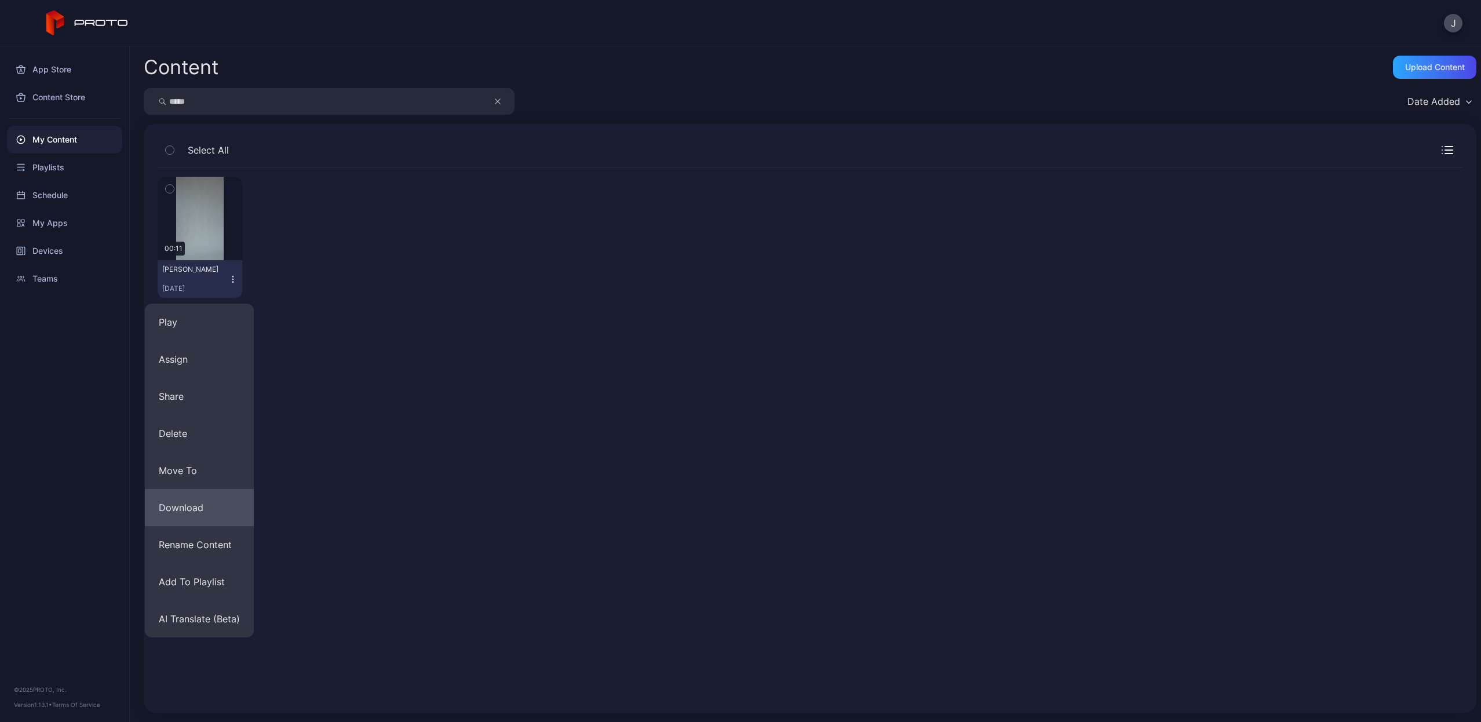
click at [189, 501] on button "Download" at bounding box center [199, 507] width 109 height 37
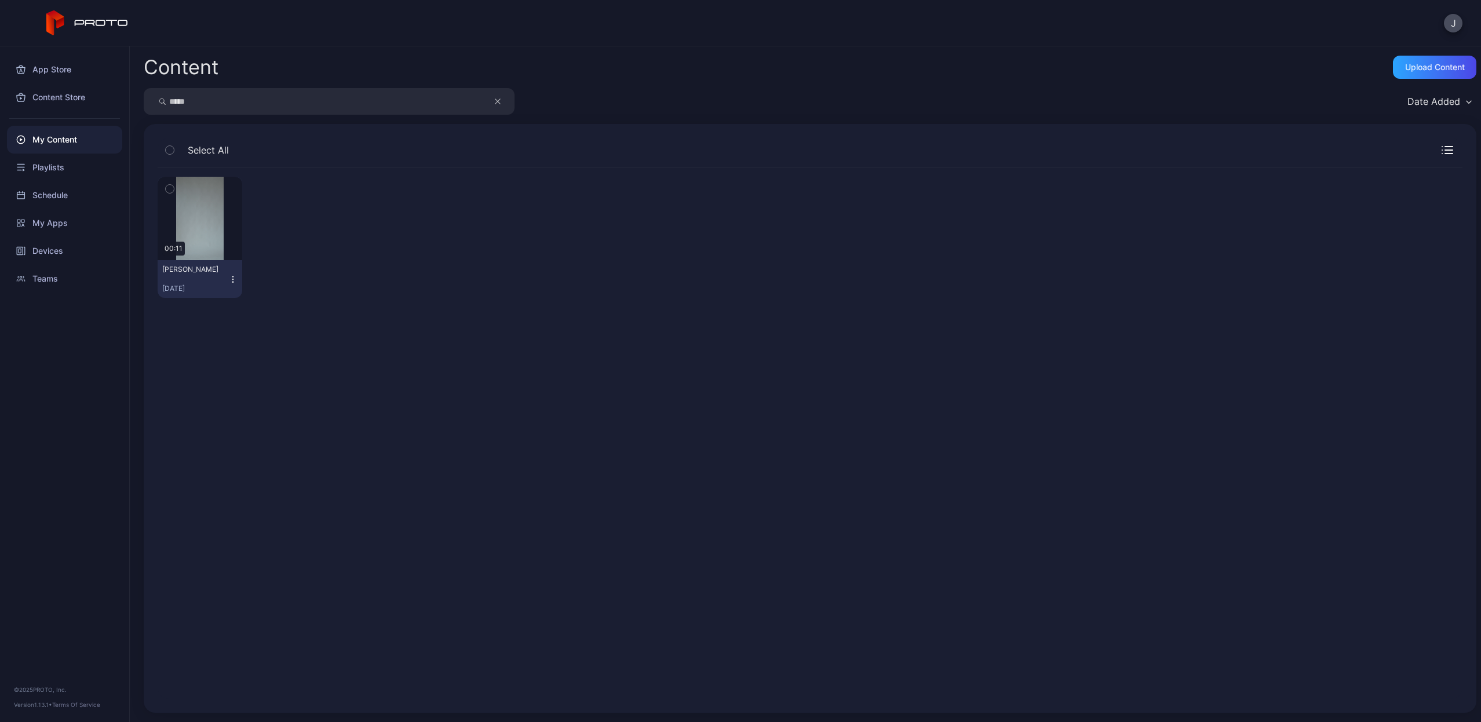
click at [492, 103] on button "button" at bounding box center [503, 101] width 22 height 27
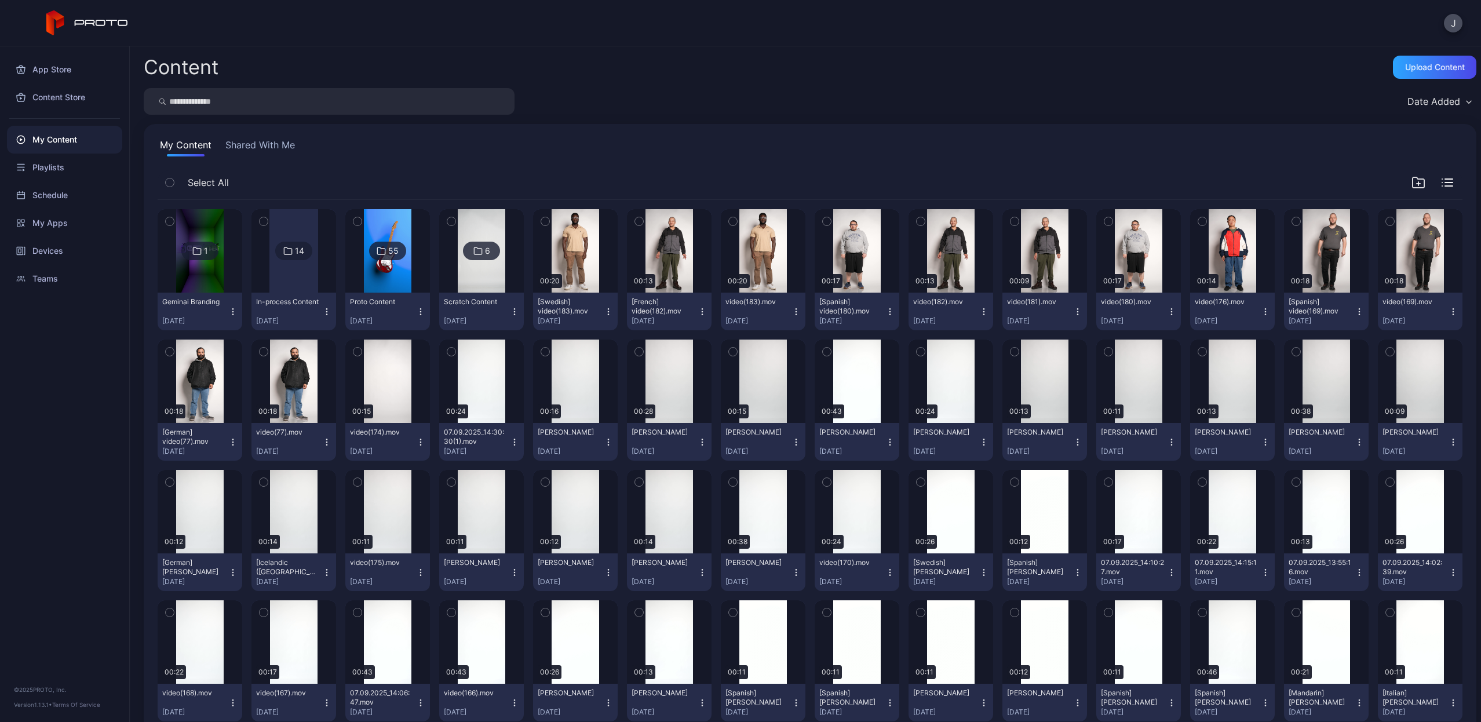
click at [471, 103] on input "search" at bounding box center [329, 101] width 371 height 27
type input "*******"
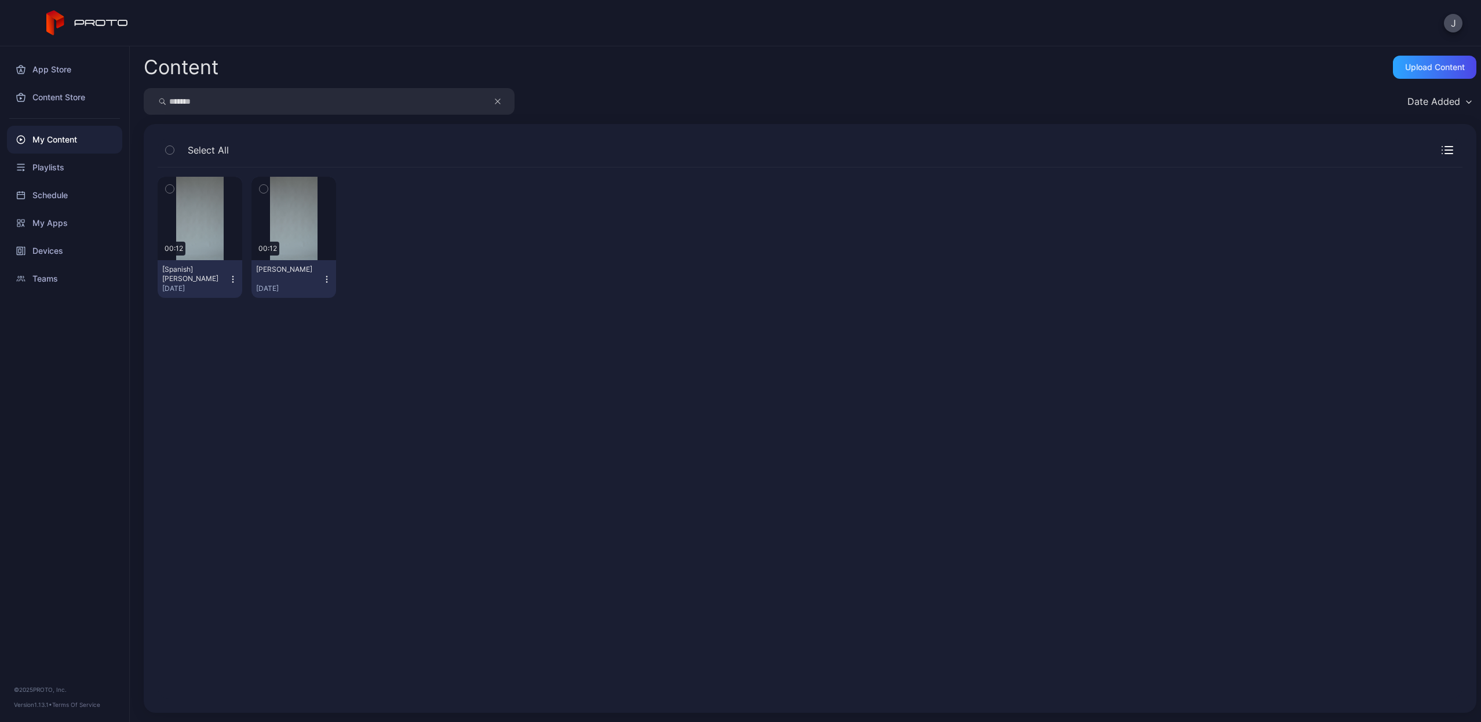
click at [228, 279] on icon "button" at bounding box center [232, 279] width 9 height 9
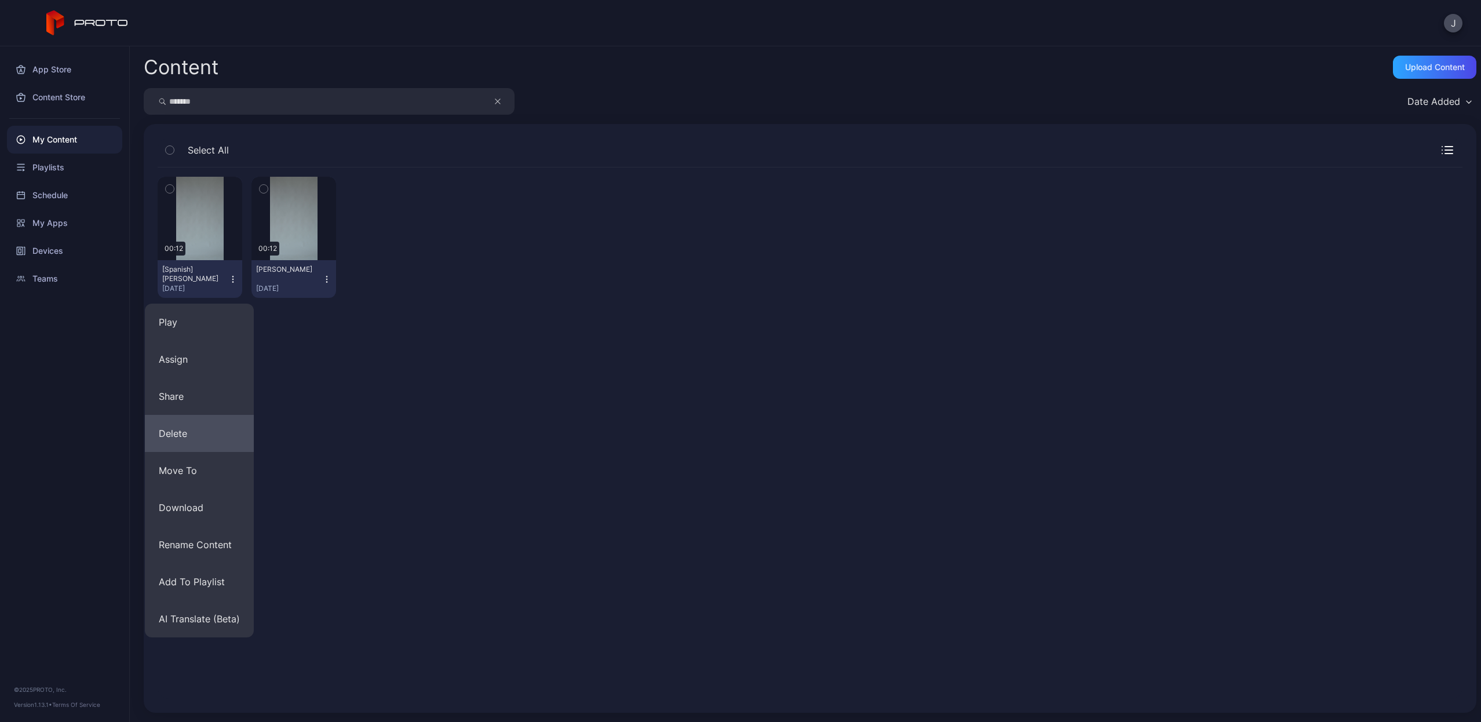
click at [180, 425] on button "Delete" at bounding box center [199, 433] width 109 height 37
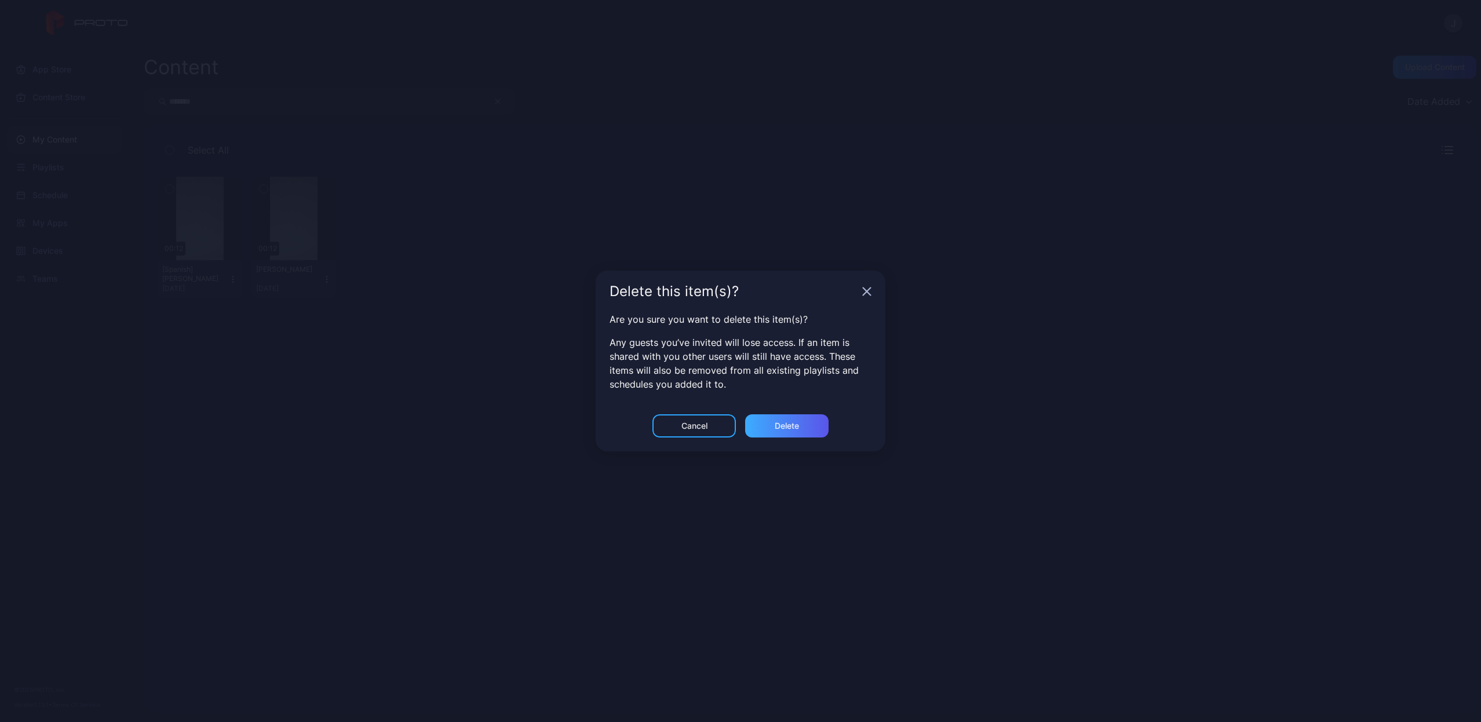
click at [804, 425] on div "Delete" at bounding box center [786, 425] width 83 height 23
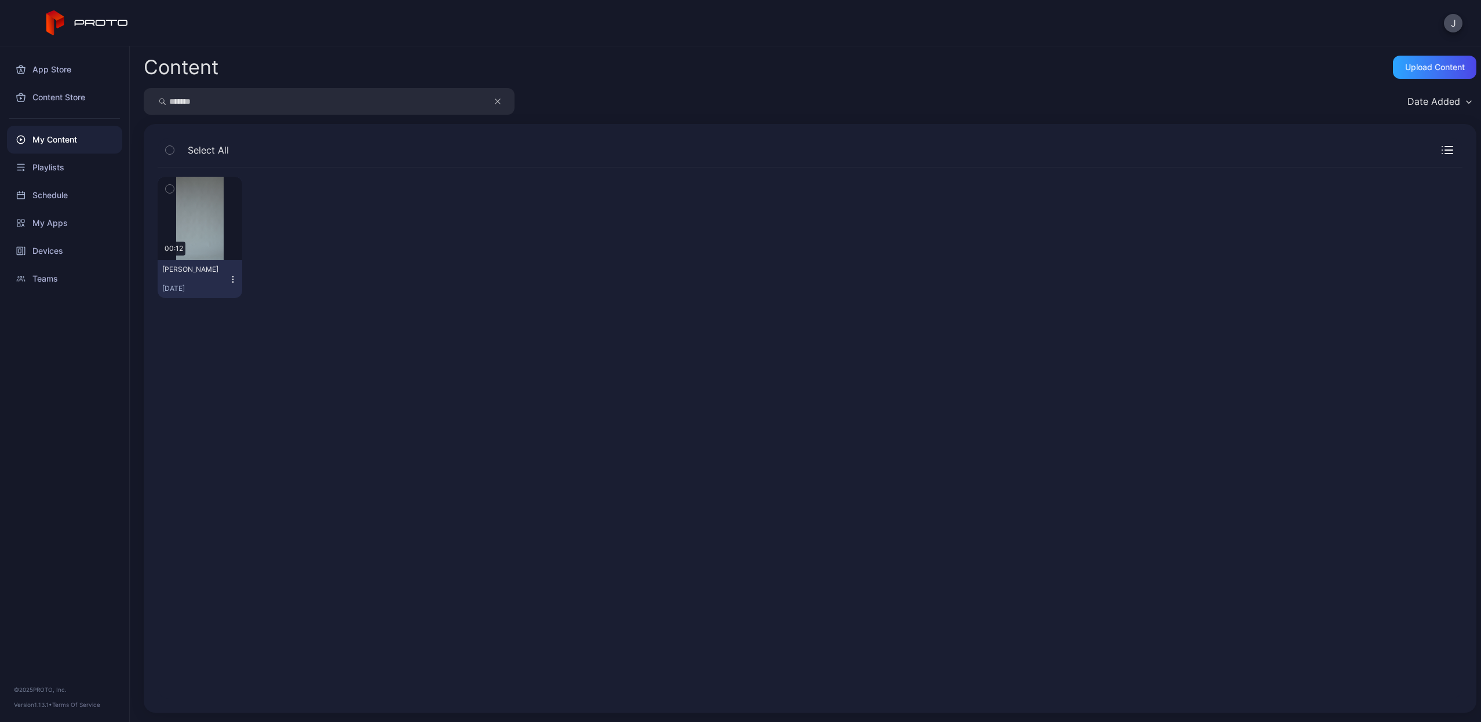
click at [232, 281] on icon "button" at bounding box center [232, 279] width 9 height 9
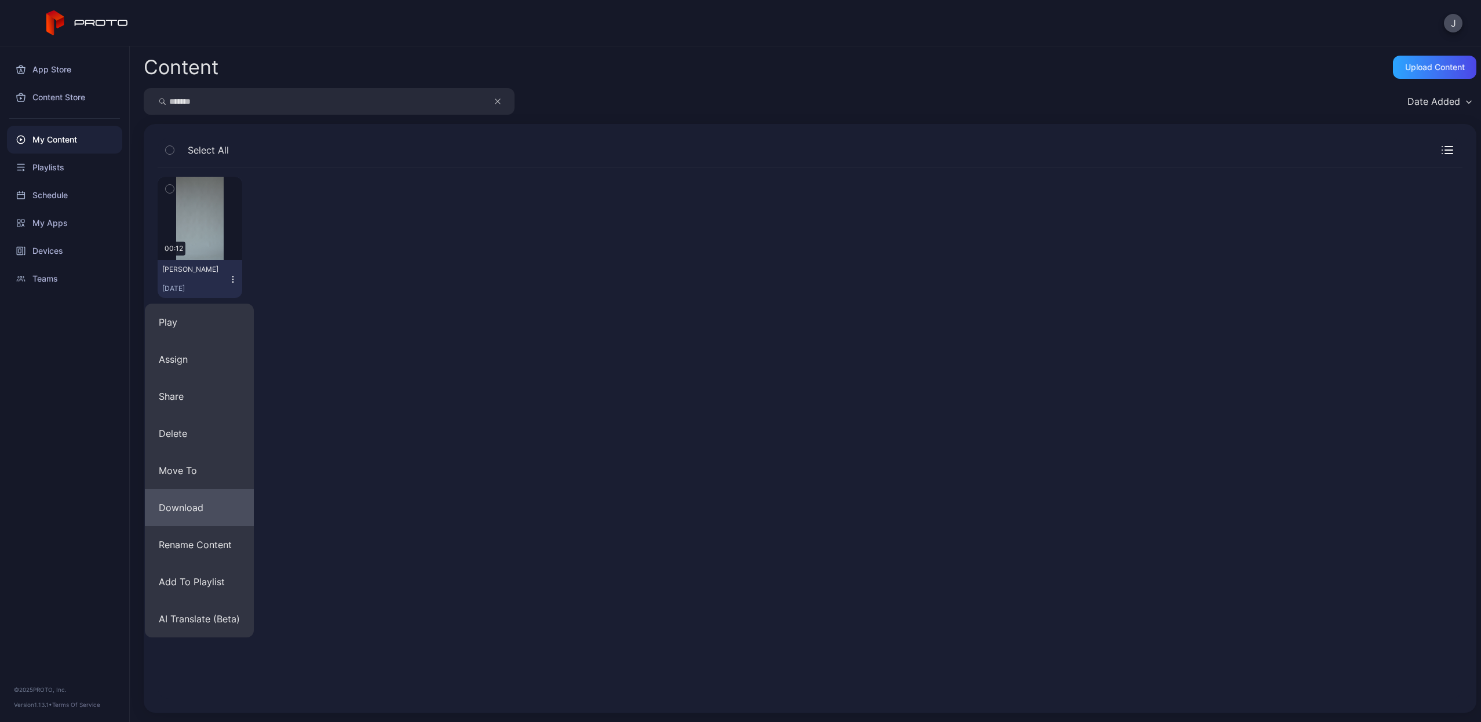
click at [192, 503] on button "Download" at bounding box center [199, 507] width 109 height 37
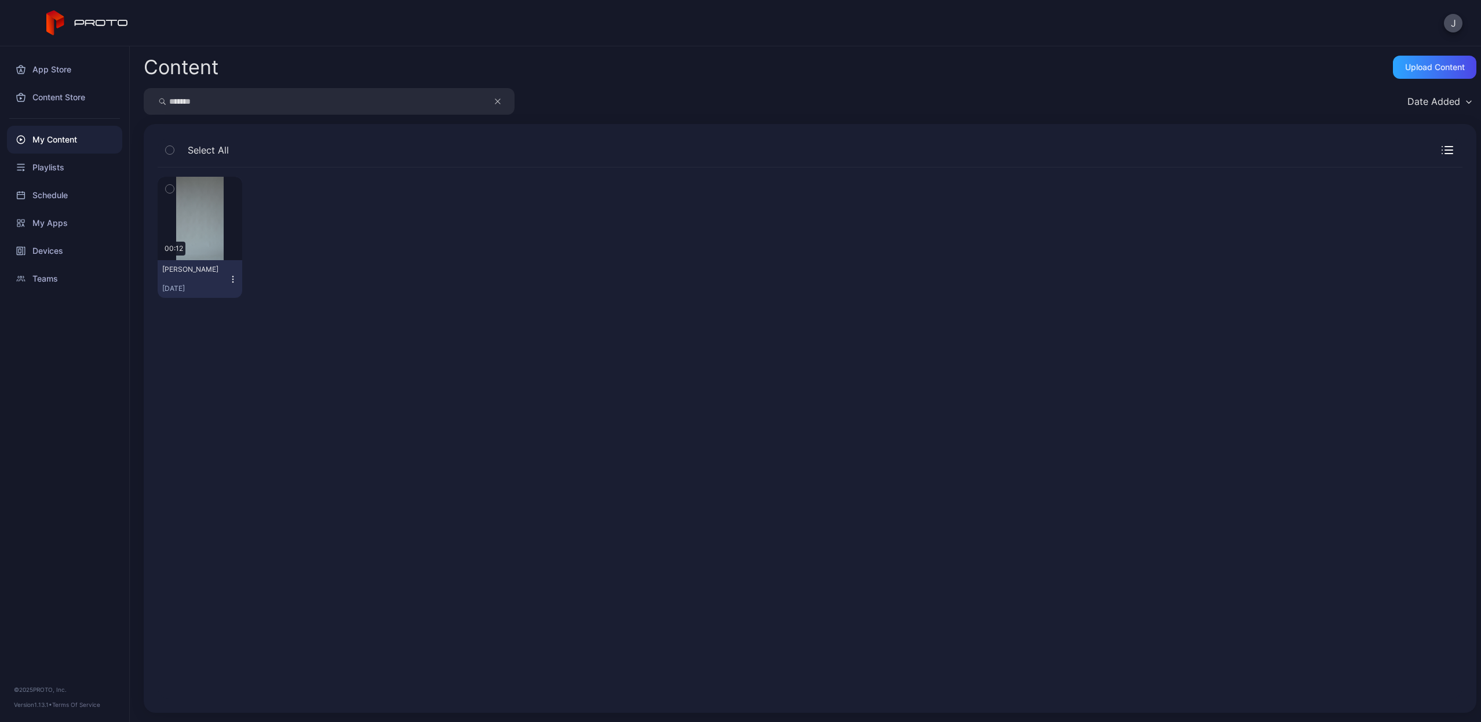
click at [496, 103] on icon "button" at bounding box center [497, 101] width 5 height 5
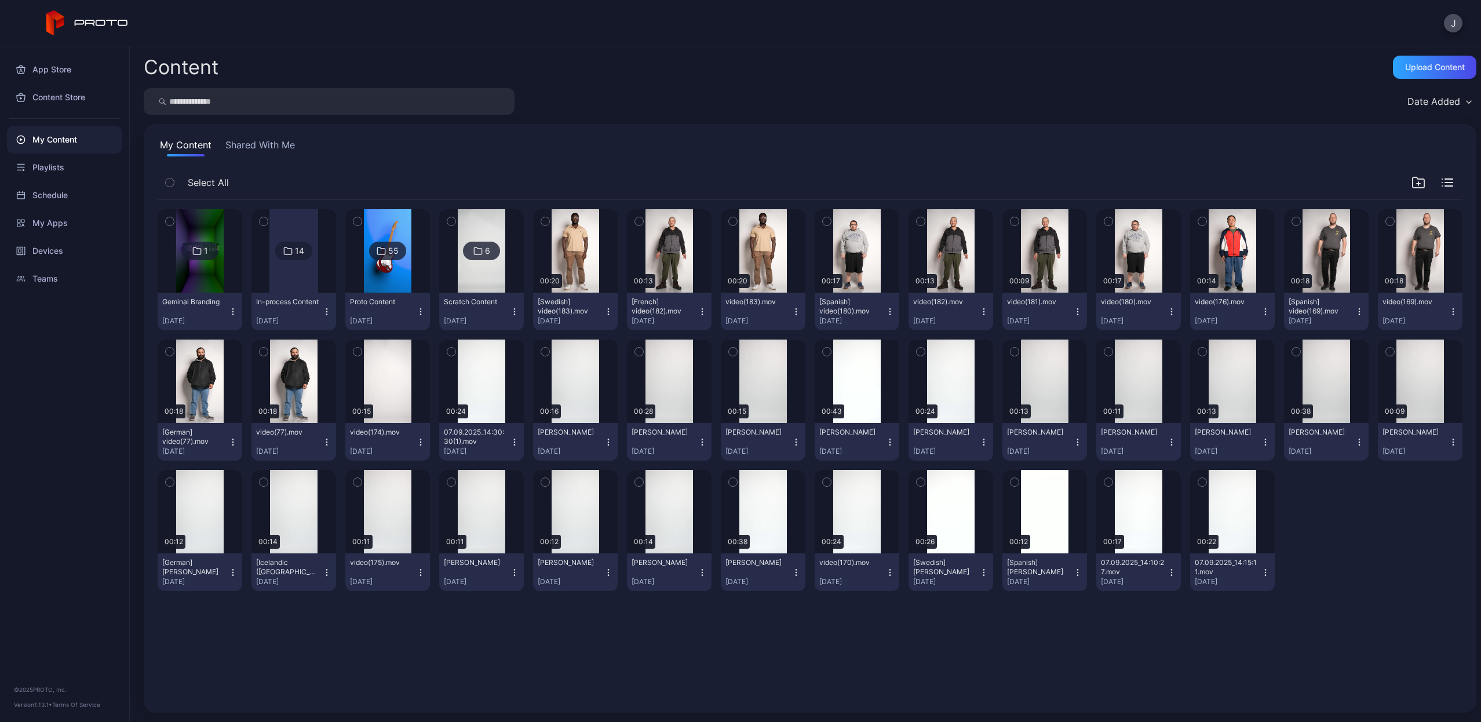
click at [470, 101] on input "search" at bounding box center [329, 101] width 371 height 27
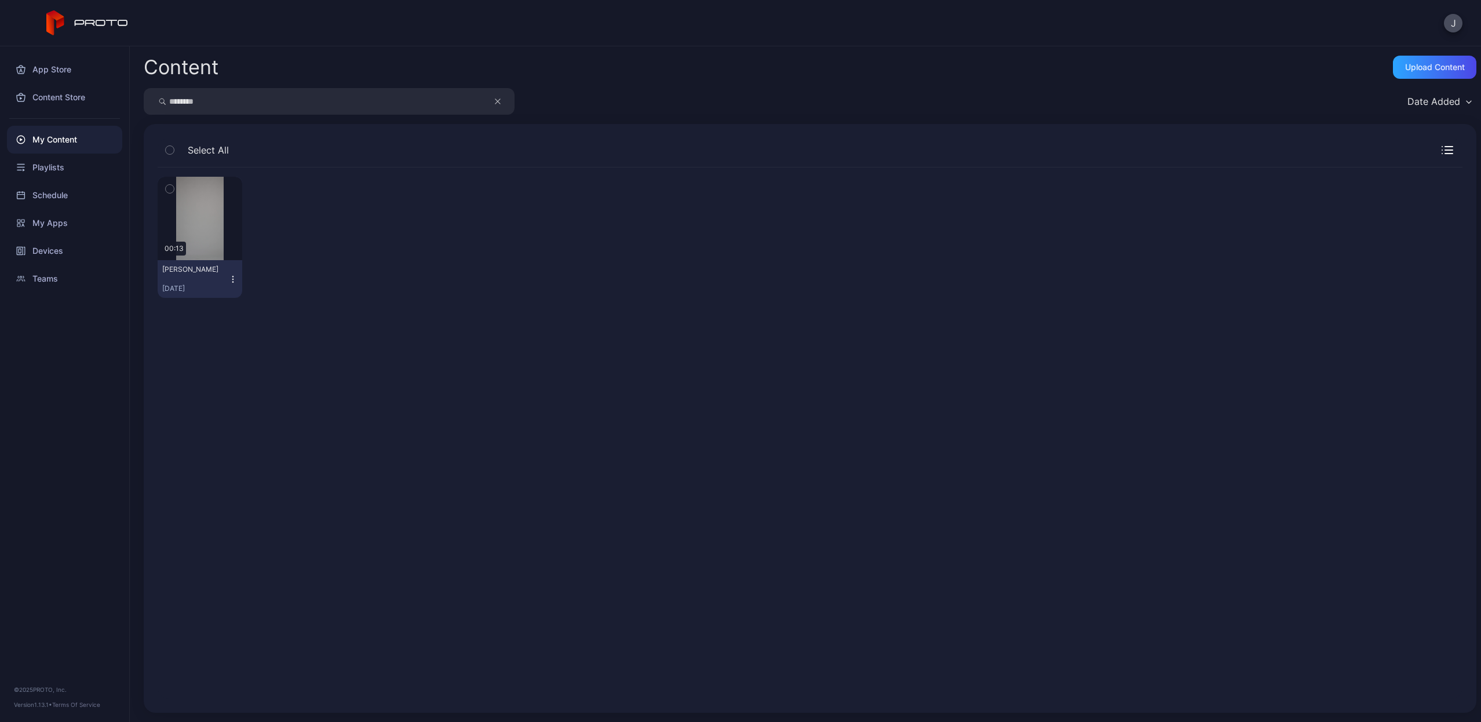
type input "********"
click at [231, 279] on icon "button" at bounding box center [232, 279] width 9 height 9
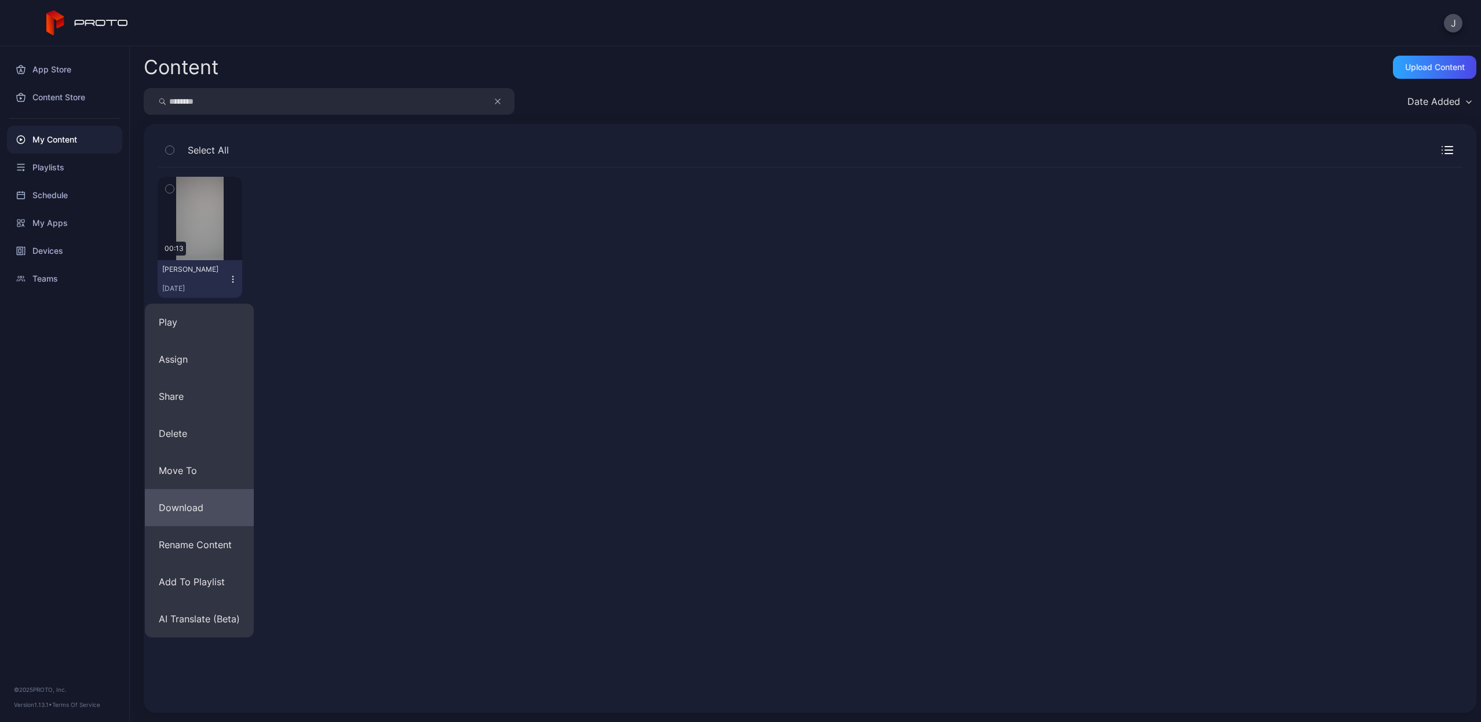
click at [210, 507] on button "Download" at bounding box center [199, 507] width 109 height 37
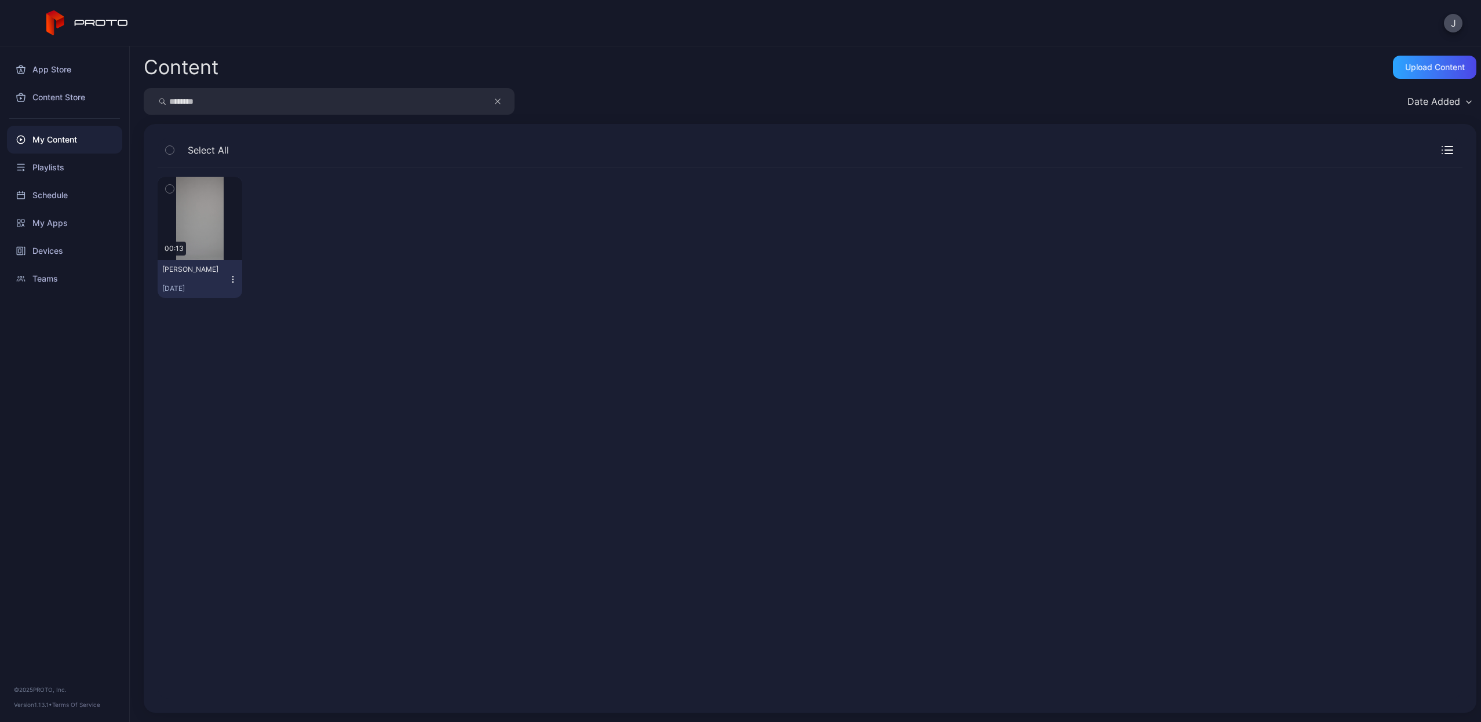
click at [496, 101] on icon "button" at bounding box center [498, 101] width 6 height 14
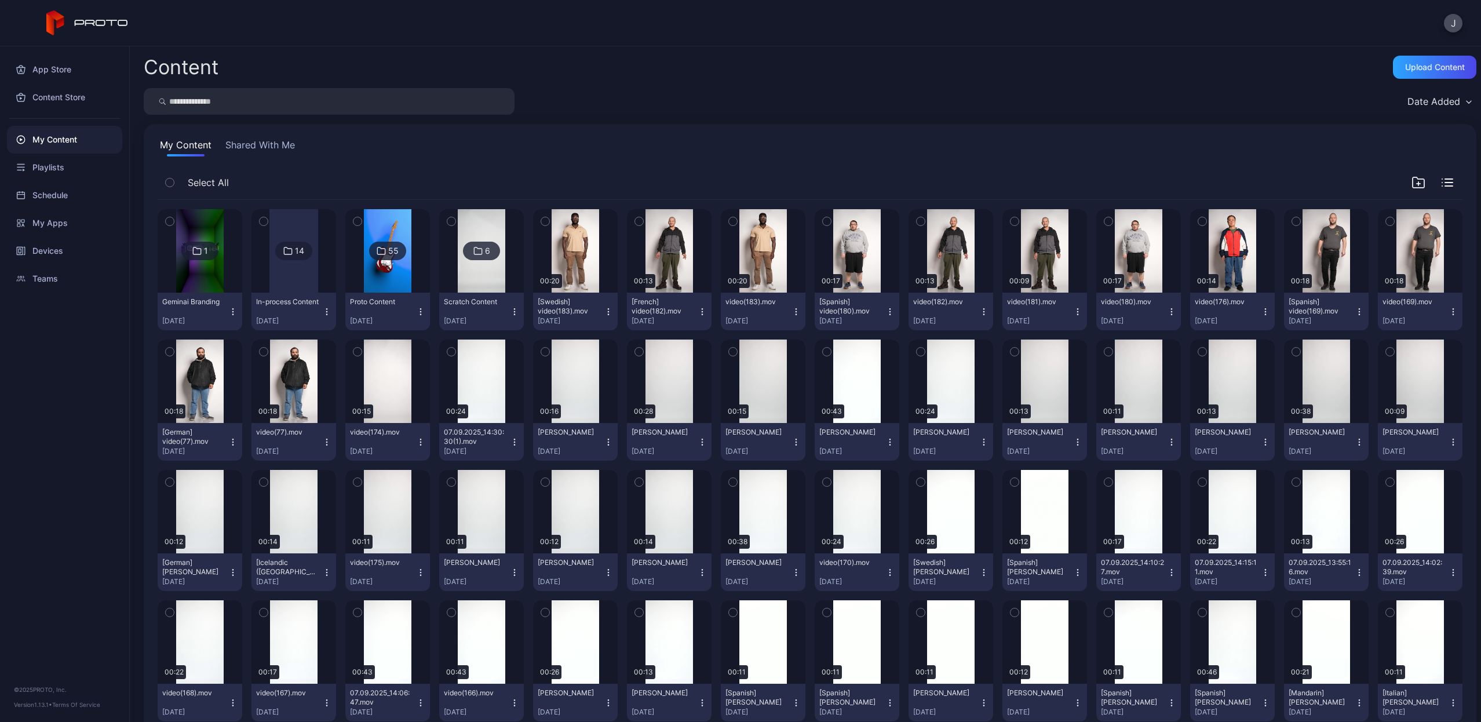
click at [465, 107] on input "search" at bounding box center [329, 101] width 371 height 27
type input "*****"
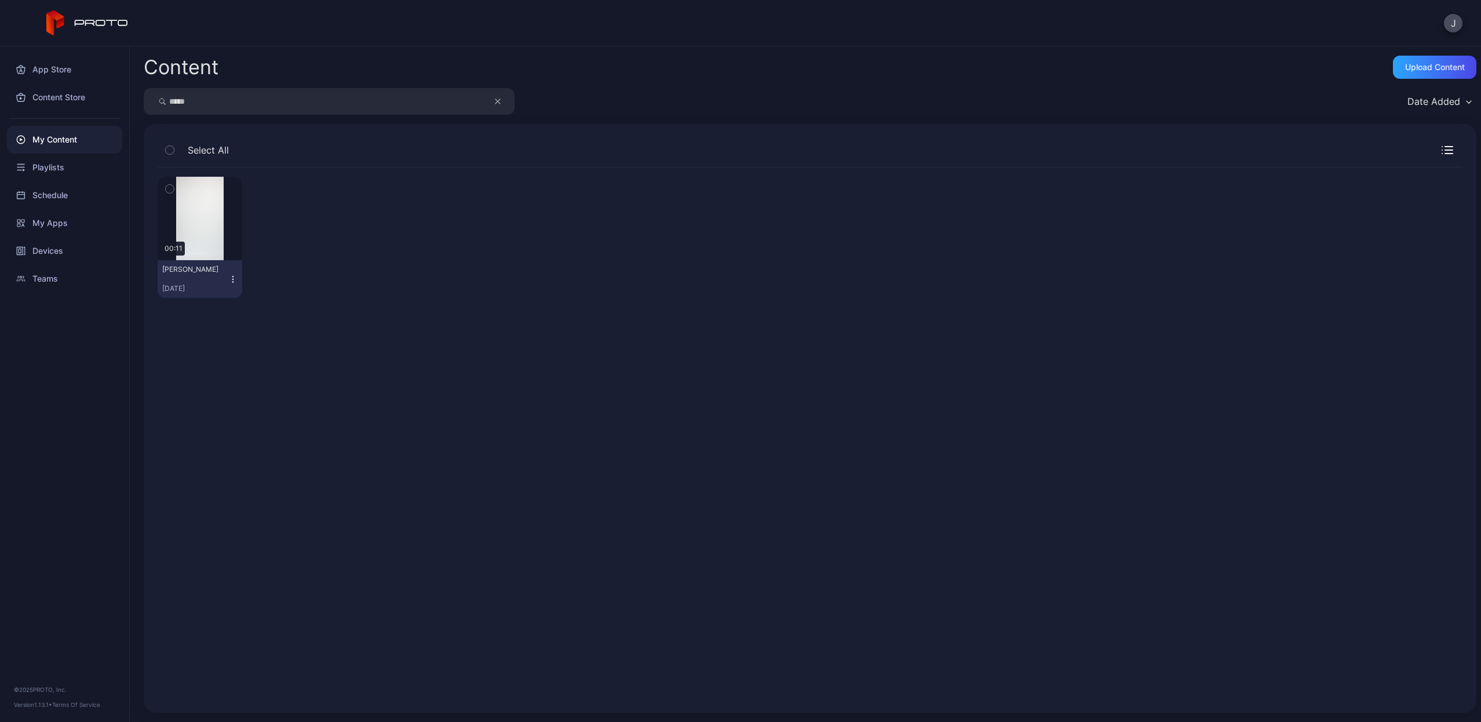
click at [229, 282] on icon "button" at bounding box center [232, 279] width 9 height 9
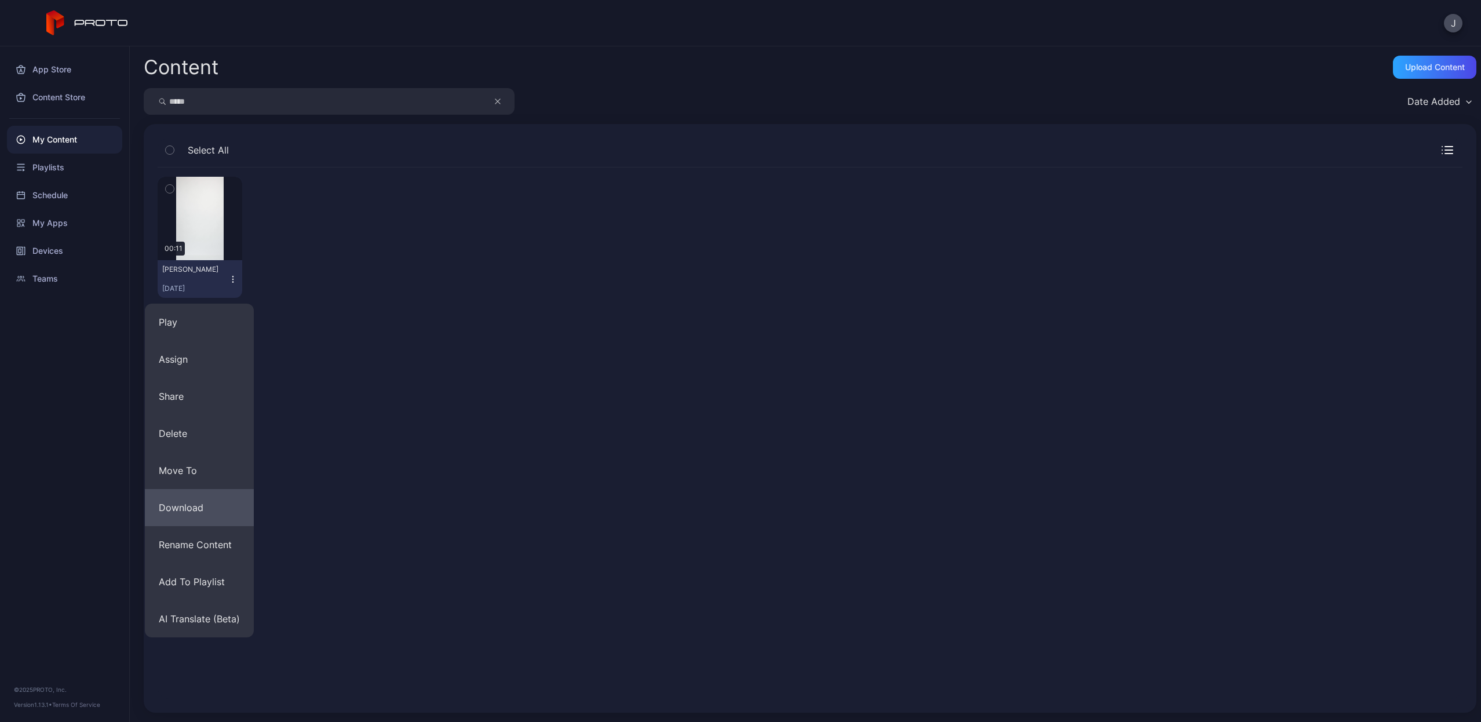
click at [210, 515] on button "Download" at bounding box center [199, 507] width 109 height 37
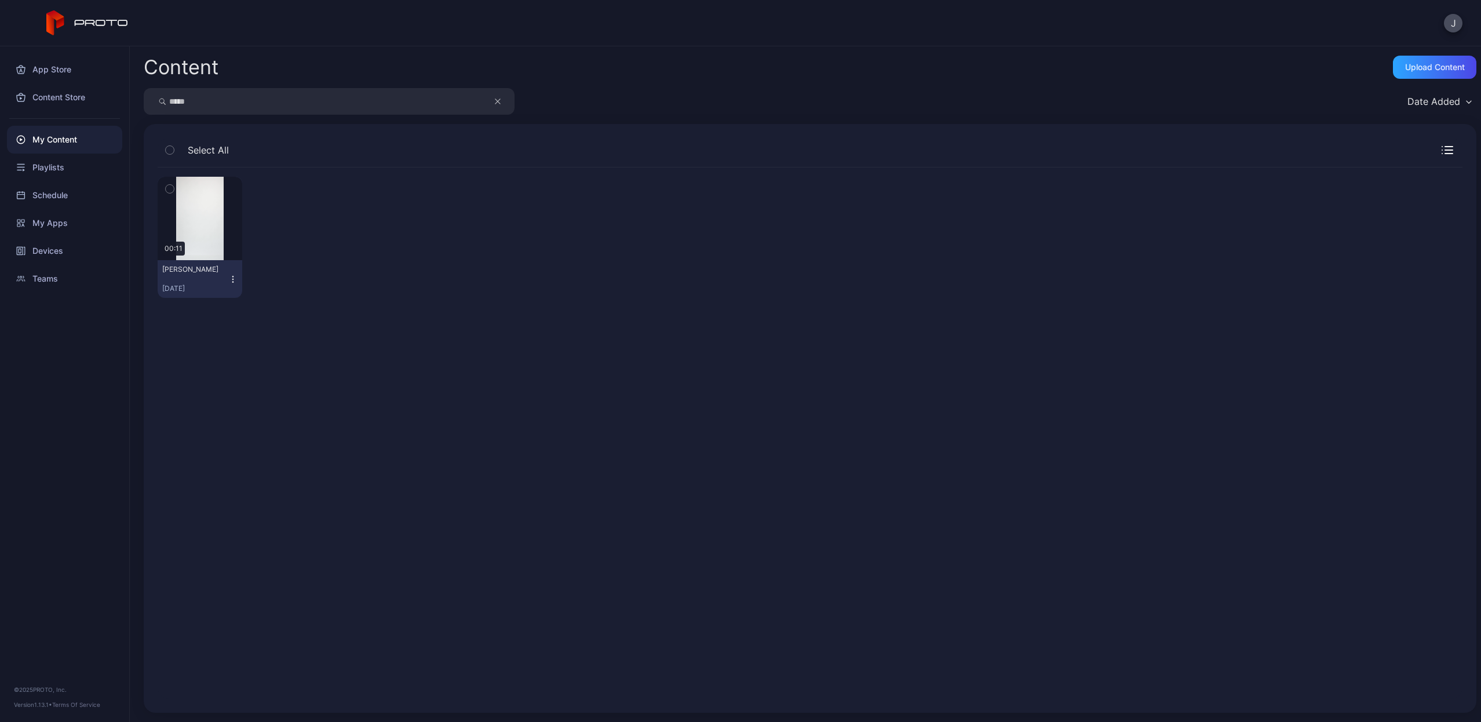
click at [498, 99] on icon "button" at bounding box center [498, 101] width 6 height 14
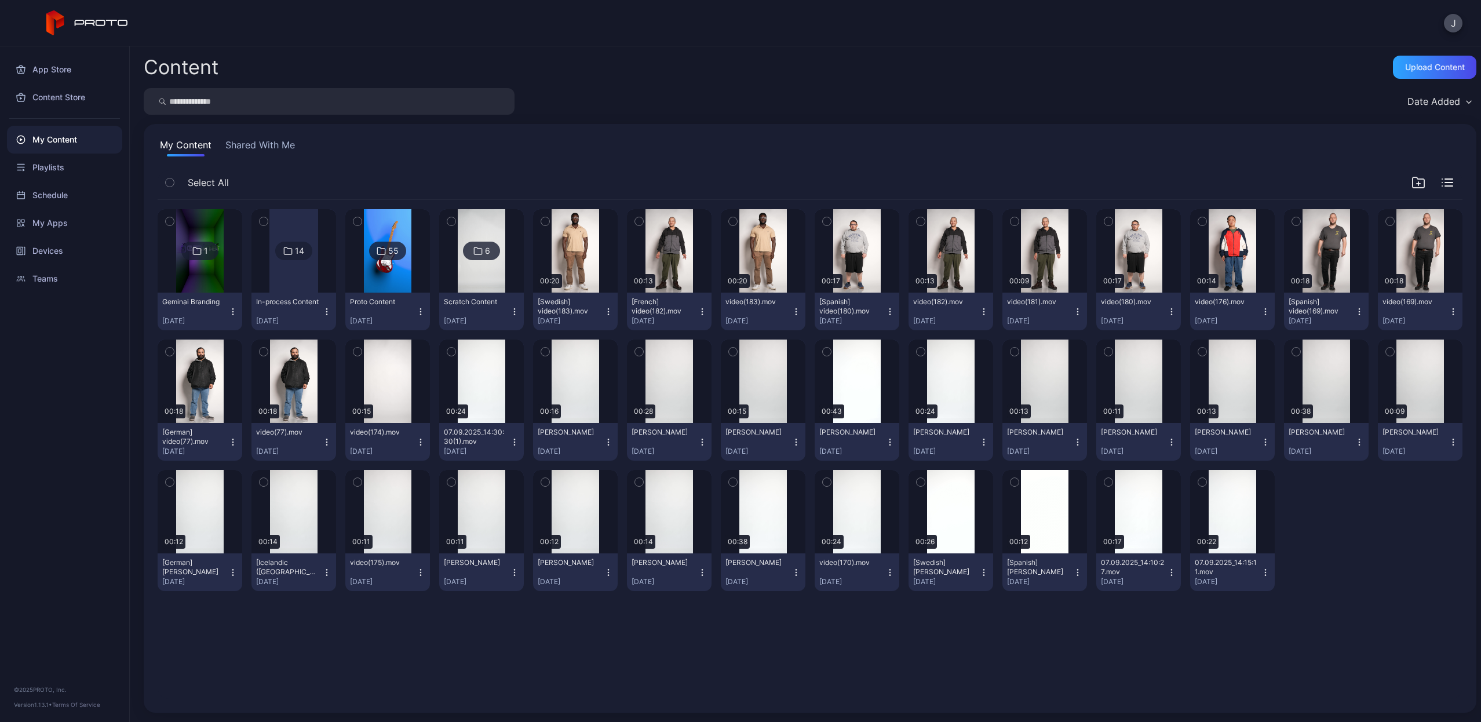
click at [462, 97] on input "search" at bounding box center [329, 101] width 371 height 27
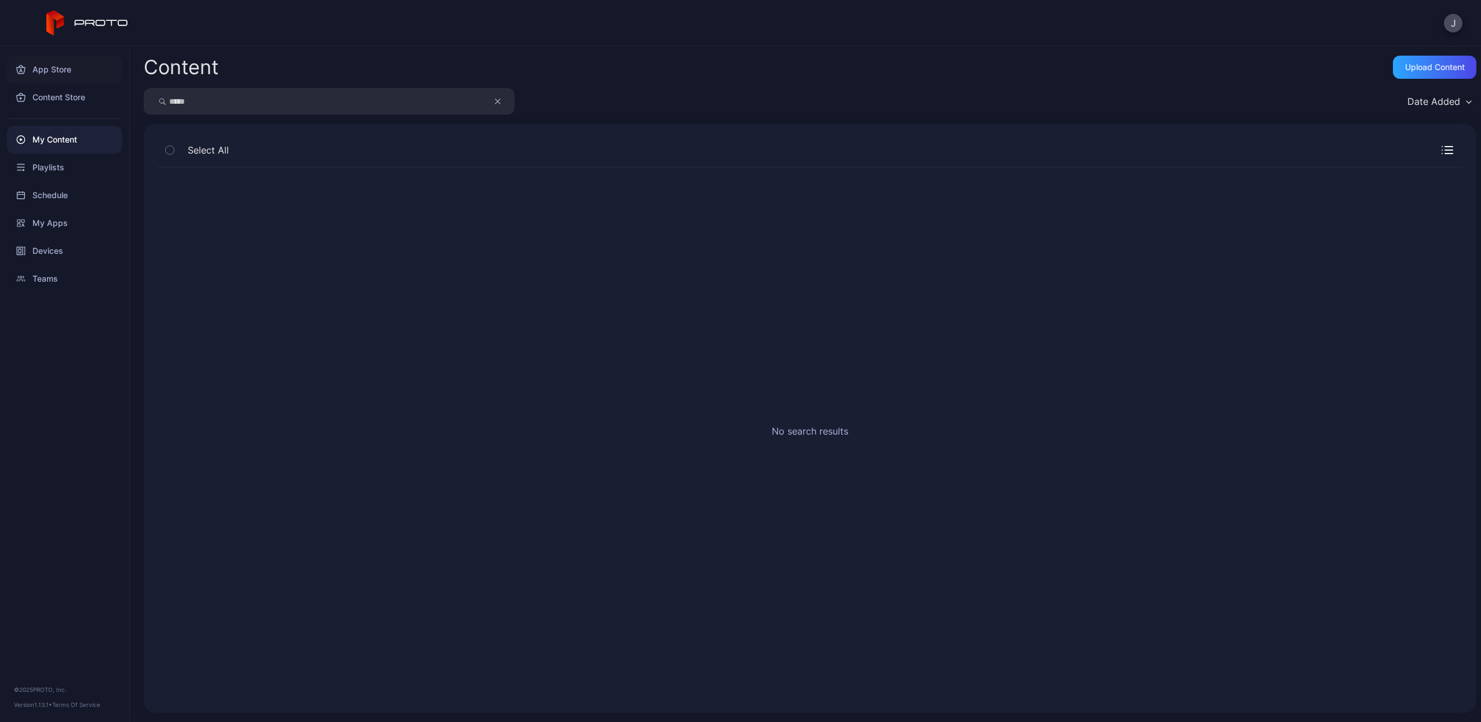
drag, startPoint x: 255, startPoint y: 93, endPoint x: 43, endPoint y: 75, distance: 213.3
click at [55, 75] on div "App Store Content Store My Content Playlists Schedule My Apps Devices Teams © 2…" at bounding box center [740, 383] width 1481 height 675
drag, startPoint x: 194, startPoint y: 106, endPoint x: 131, endPoint y: 101, distance: 63.3
click at [131, 101] on div "Content Upload Content ***** Date Added Select All No search results" at bounding box center [805, 383] width 1351 height 675
type input "****"
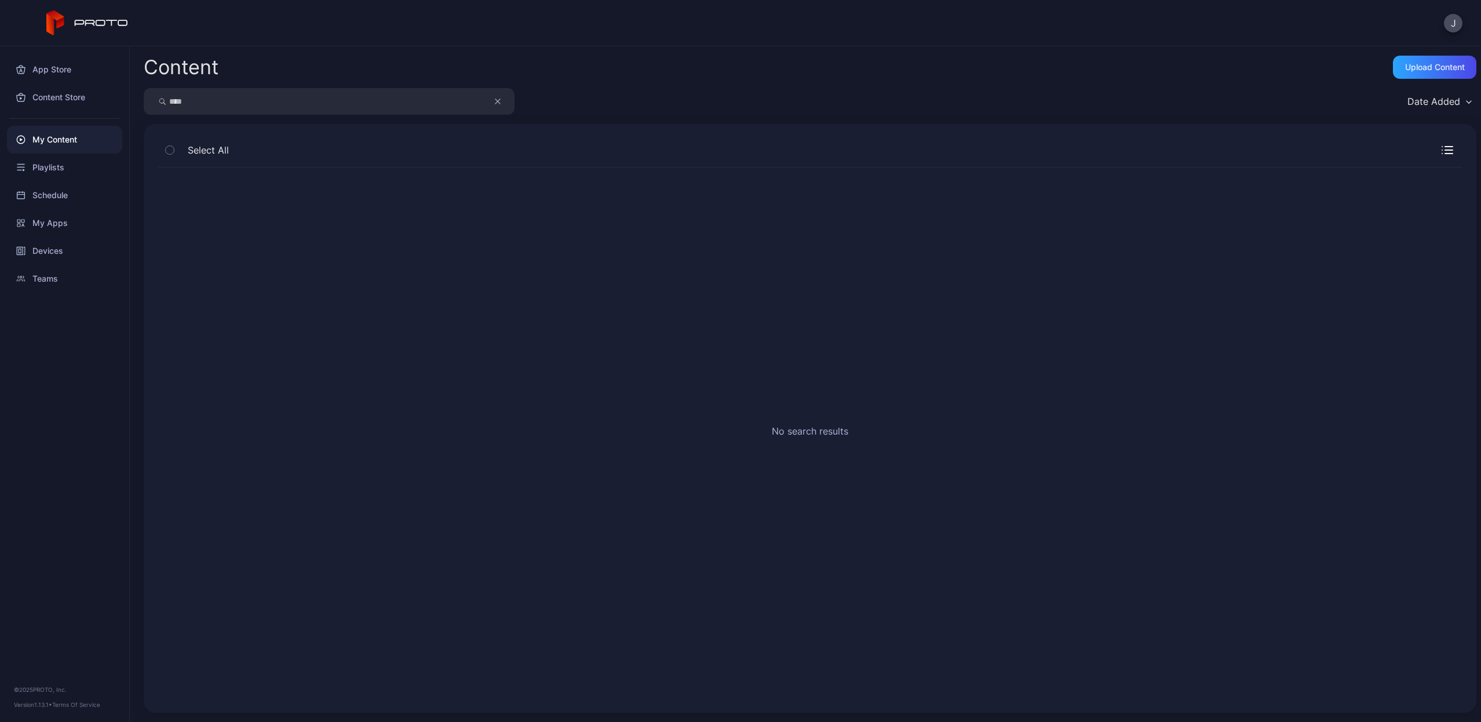
click at [495, 101] on icon "button" at bounding box center [498, 101] width 6 height 14
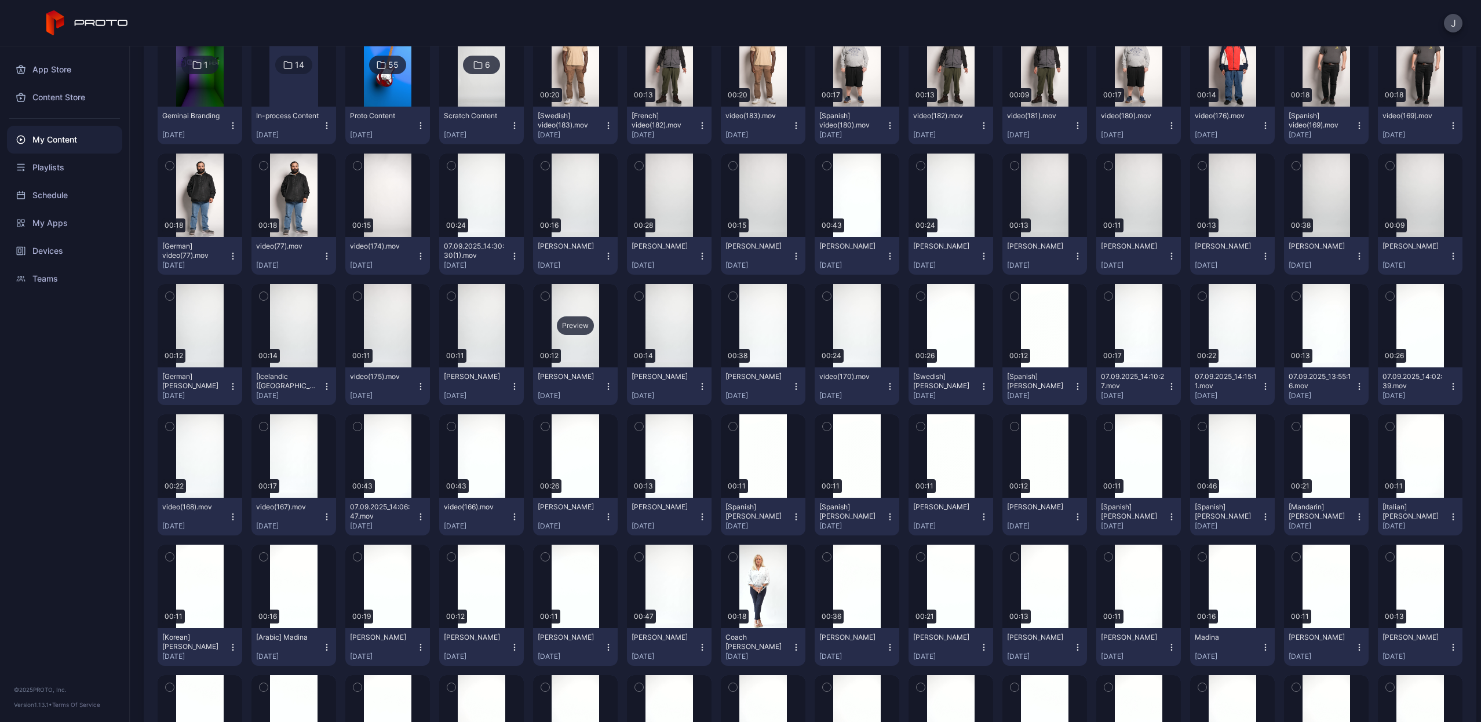
scroll to position [286, 0]
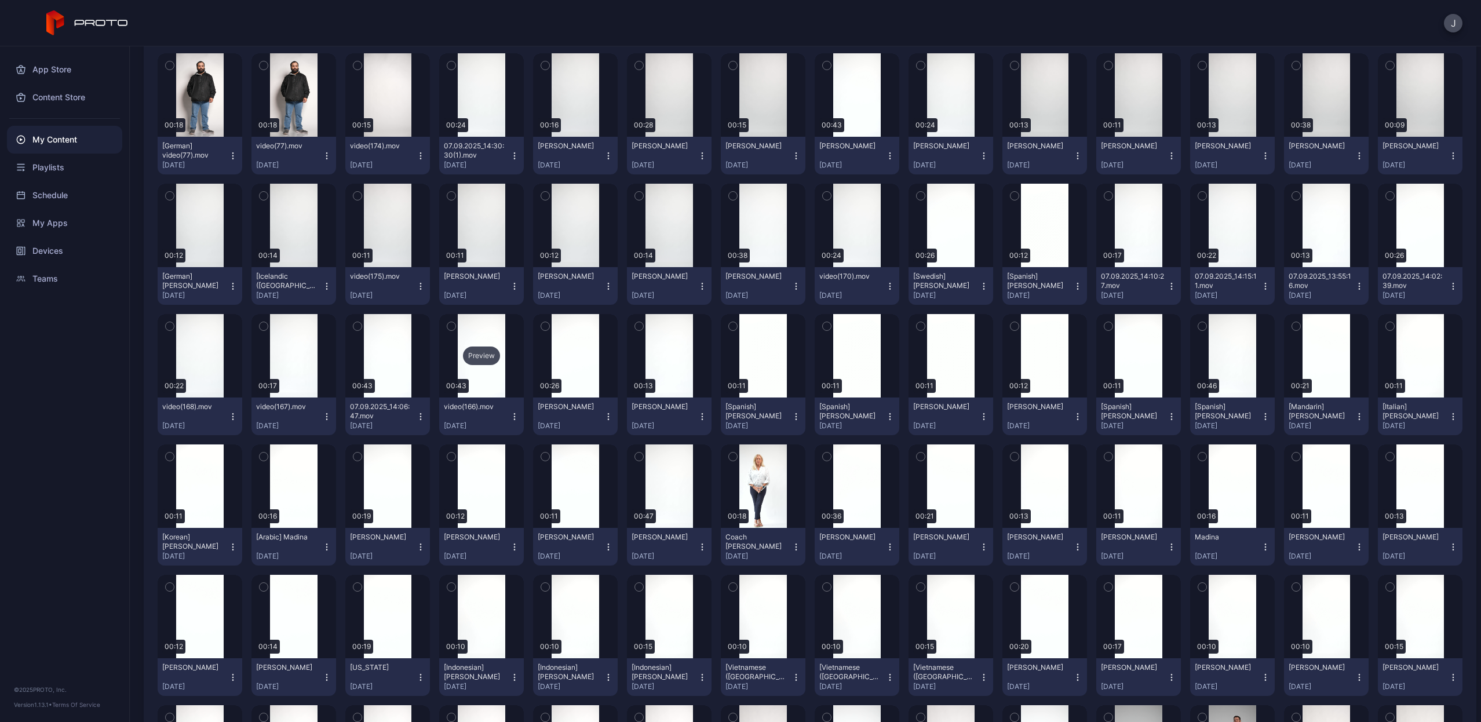
click at [478, 353] on div "Preview" at bounding box center [481, 355] width 37 height 19
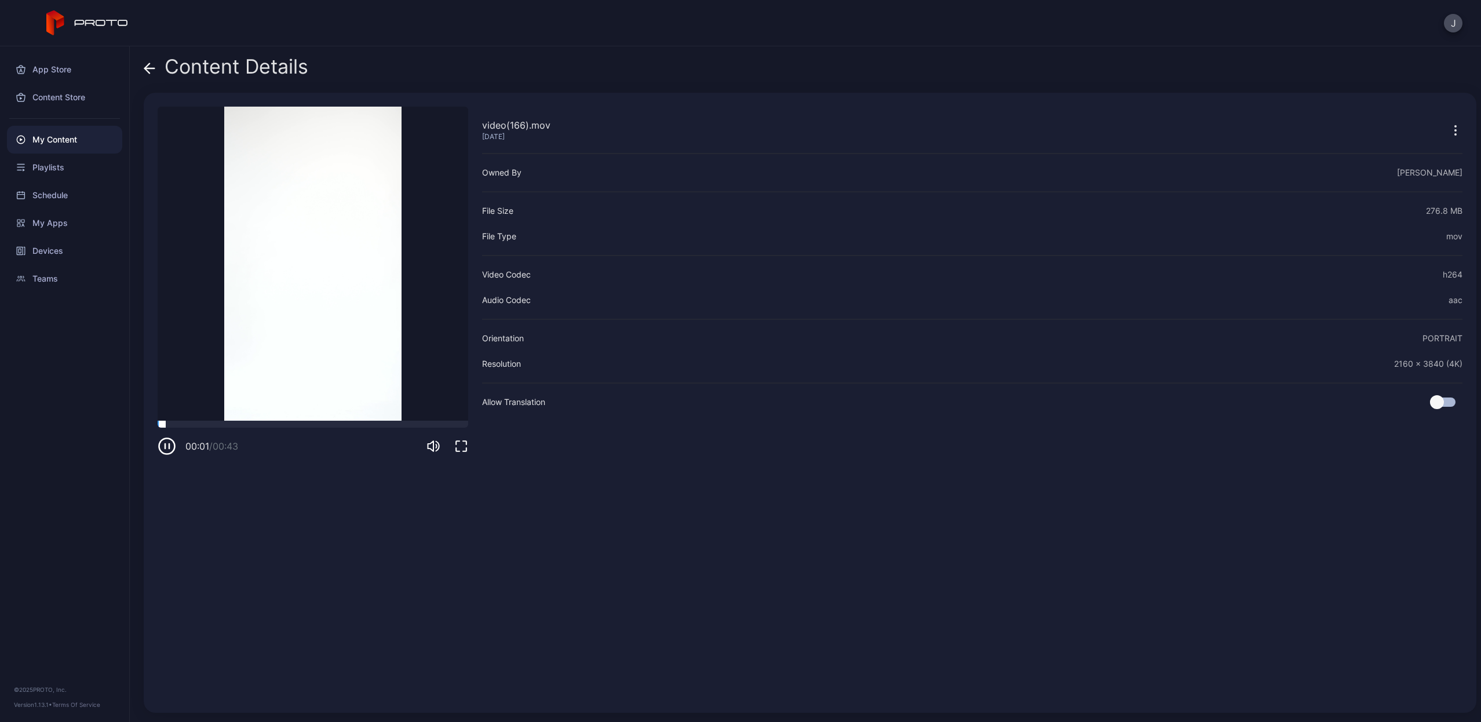
click at [257, 425] on div at bounding box center [313, 424] width 310 height 7
click at [167, 445] on icon "button" at bounding box center [167, 446] width 19 height 19
click at [153, 67] on icon at bounding box center [150, 69] width 12 height 12
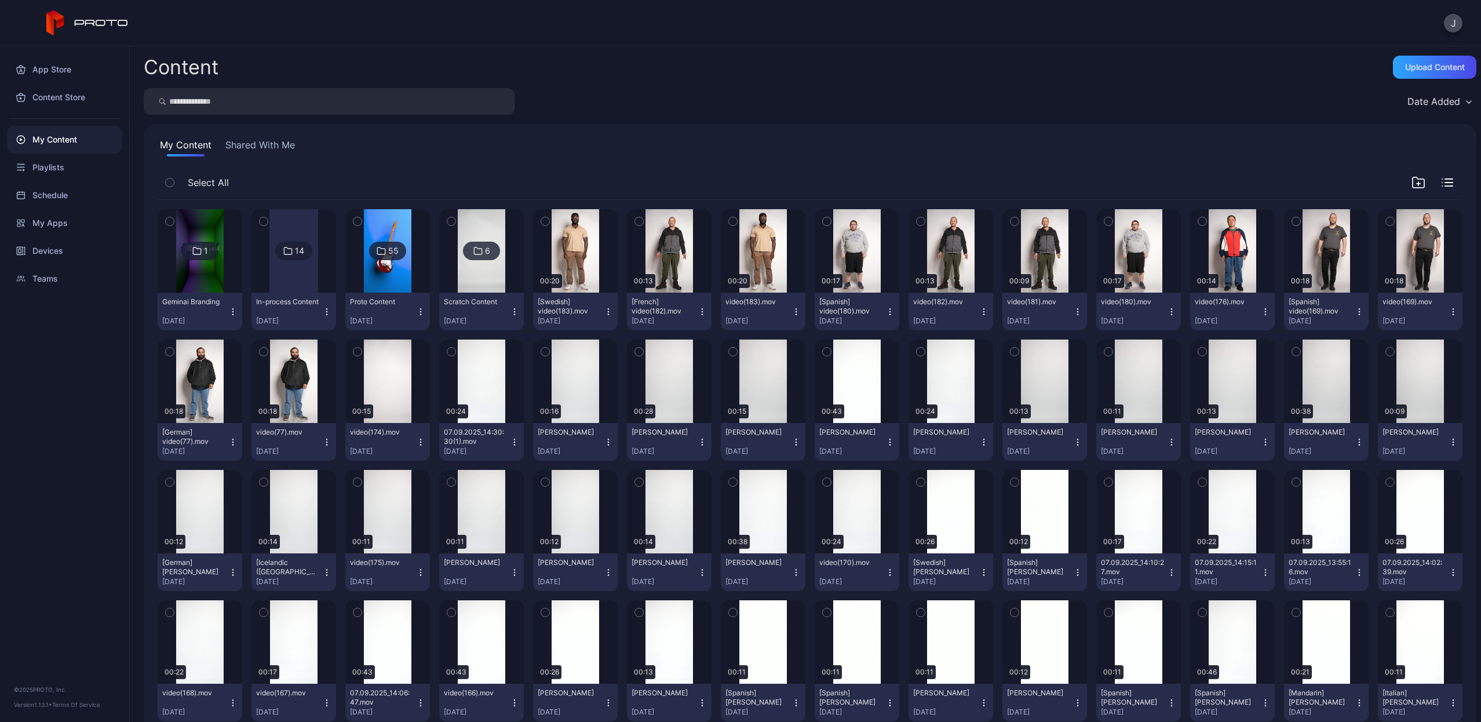
click at [253, 108] on input "search" at bounding box center [329, 101] width 371 height 27
type input "***"
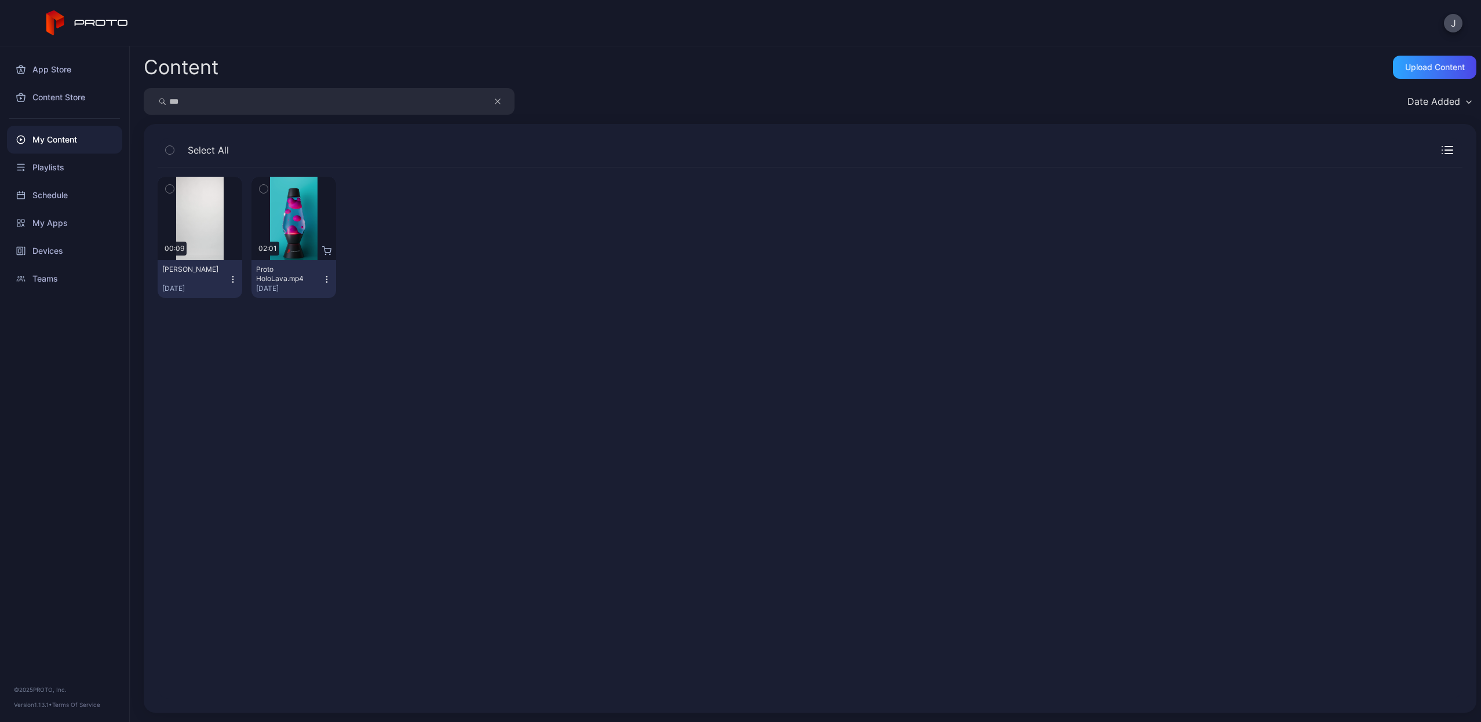
click at [234, 279] on icon "button" at bounding box center [232, 279] width 9 height 9
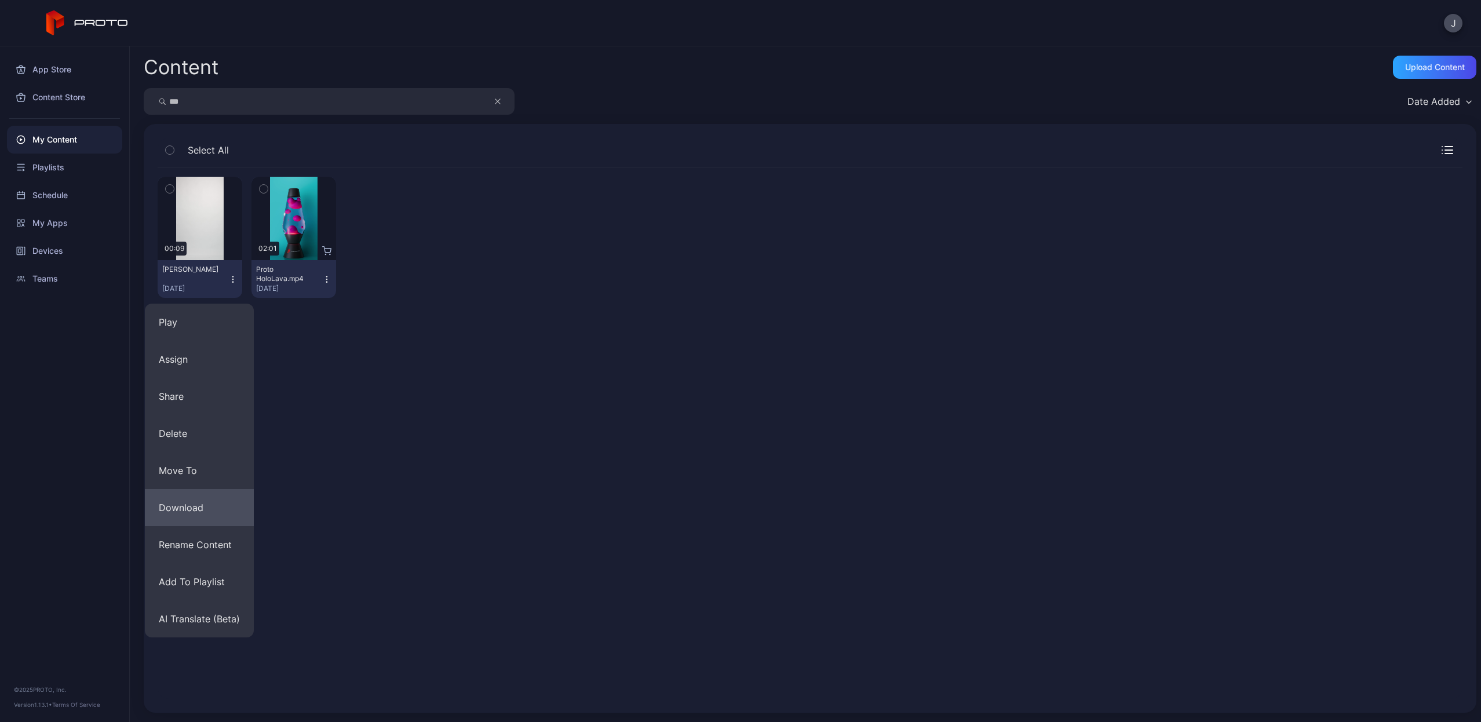
click at [204, 503] on button "Download" at bounding box center [199, 507] width 109 height 37
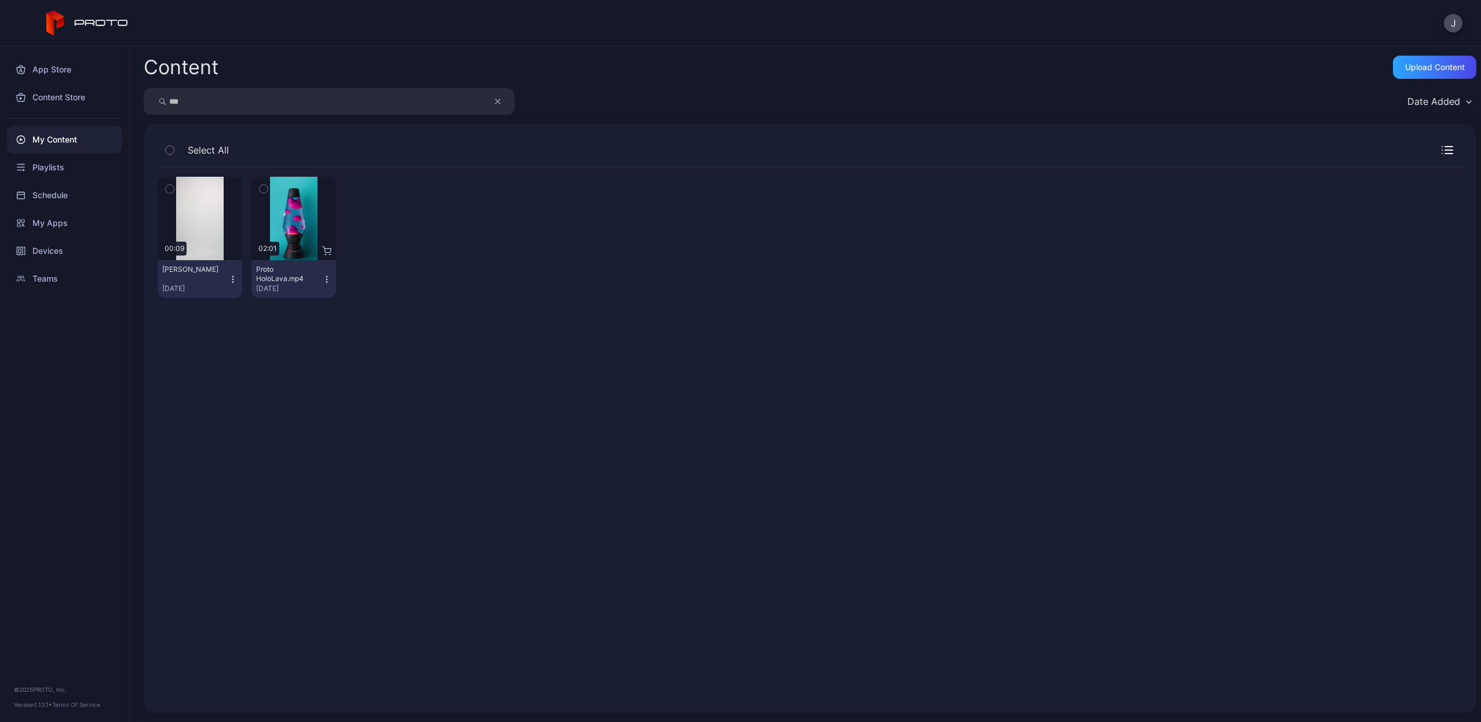
click at [499, 99] on icon "button" at bounding box center [498, 101] width 6 height 14
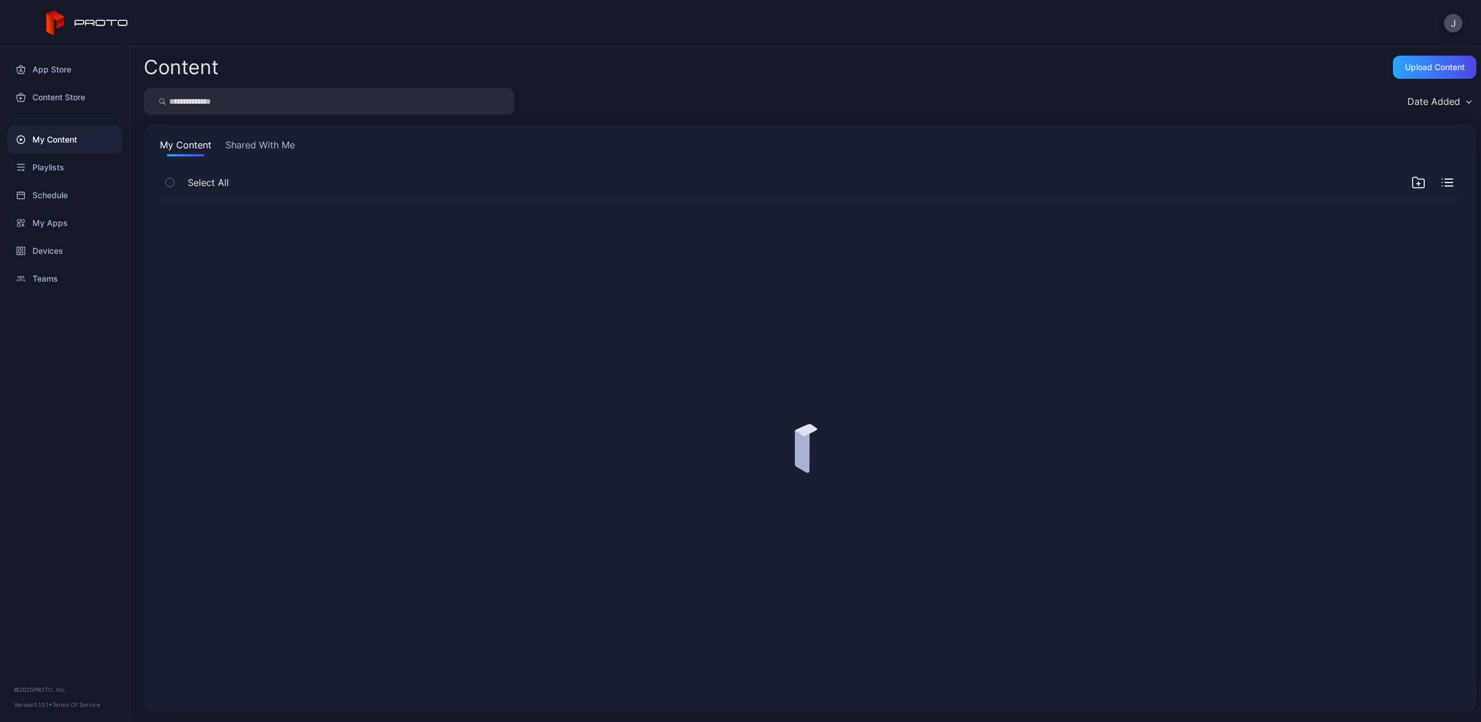
click at [379, 98] on input "search" at bounding box center [329, 101] width 371 height 27
type input "***"
click at [229, 279] on icon "button" at bounding box center [232, 279] width 9 height 9
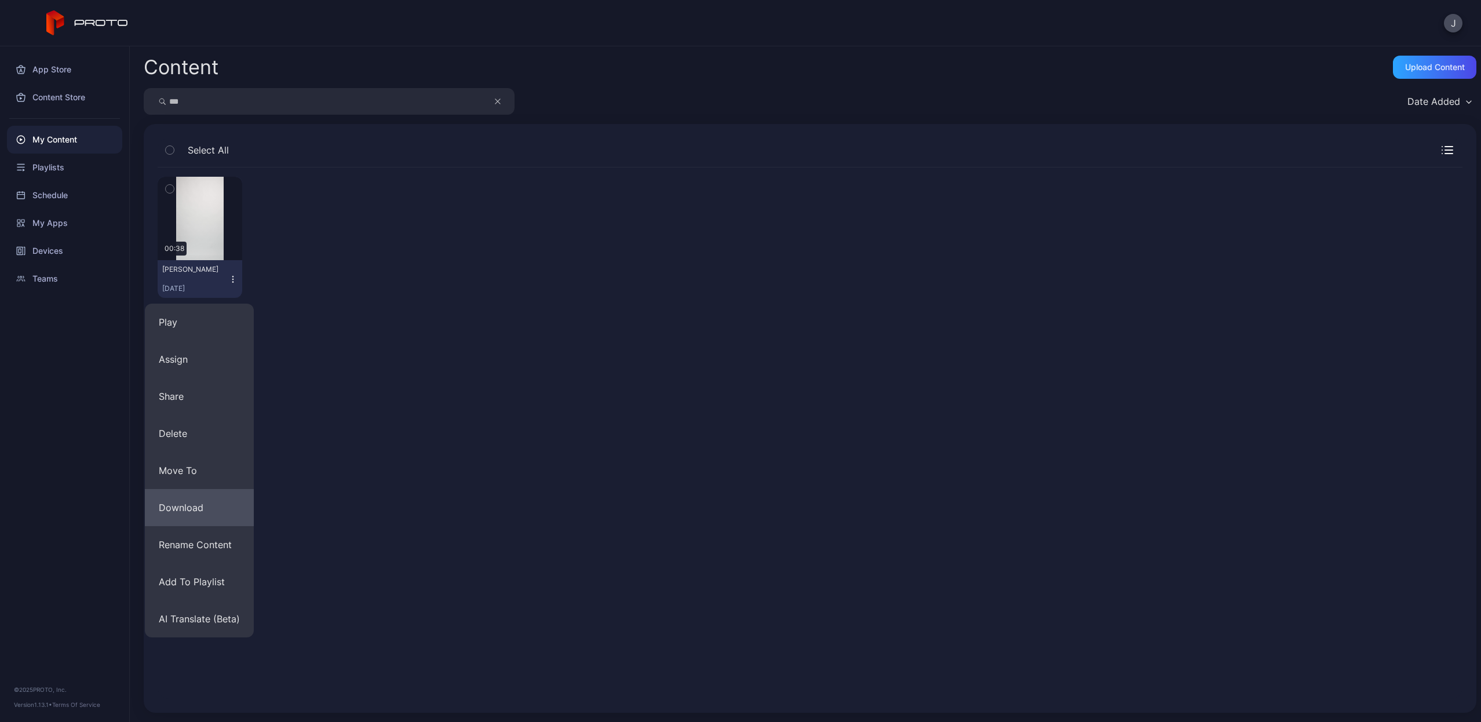
click at [187, 505] on button "Download" at bounding box center [199, 507] width 109 height 37
